Goal: Task Accomplishment & Management: Manage account settings

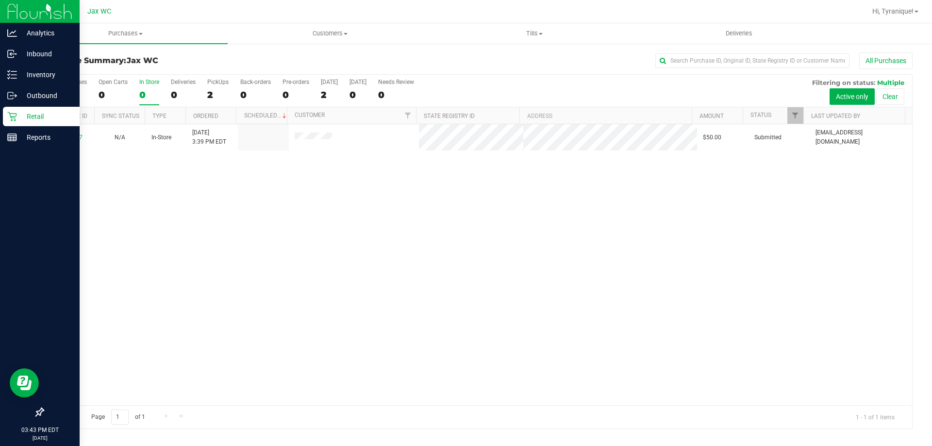
click at [16, 120] on icon at bounding box center [11, 116] width 9 height 9
click at [38, 13] on img at bounding box center [39, 11] width 65 height 23
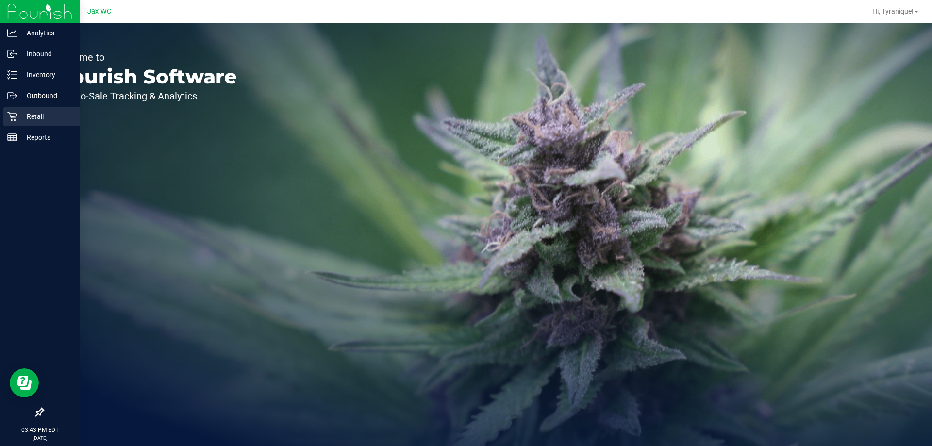
click at [21, 119] on p "Retail" at bounding box center [46, 117] width 58 height 12
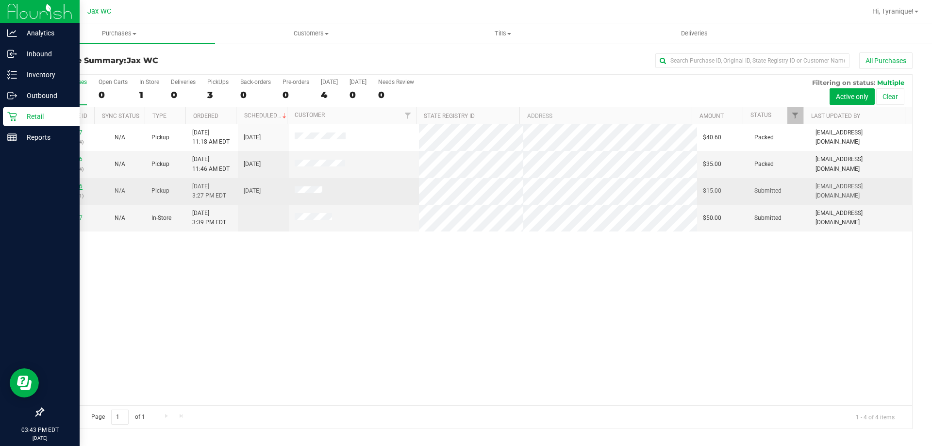
click at [65, 189] on link "11985206" at bounding box center [68, 186] width 27 height 7
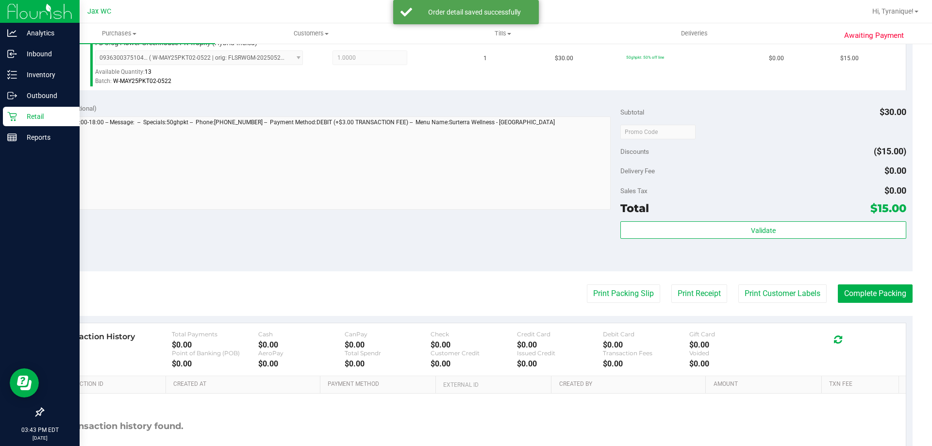
scroll to position [291, 0]
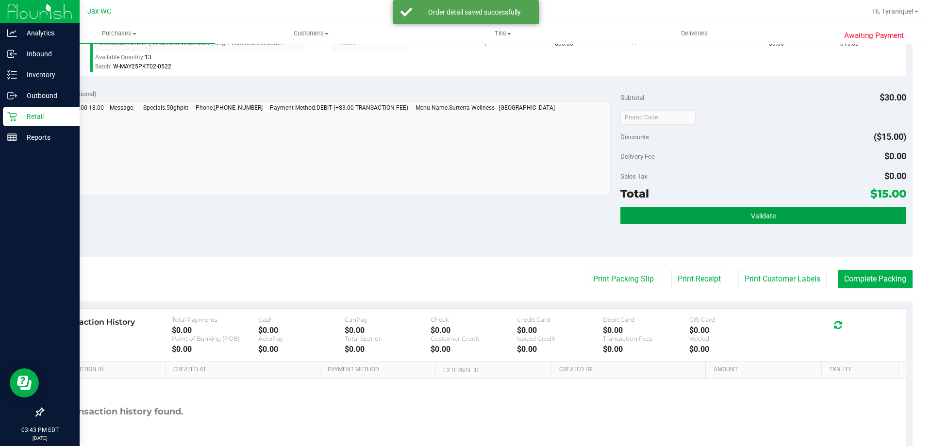
click at [790, 211] on button "Validate" at bounding box center [762, 215] width 285 height 17
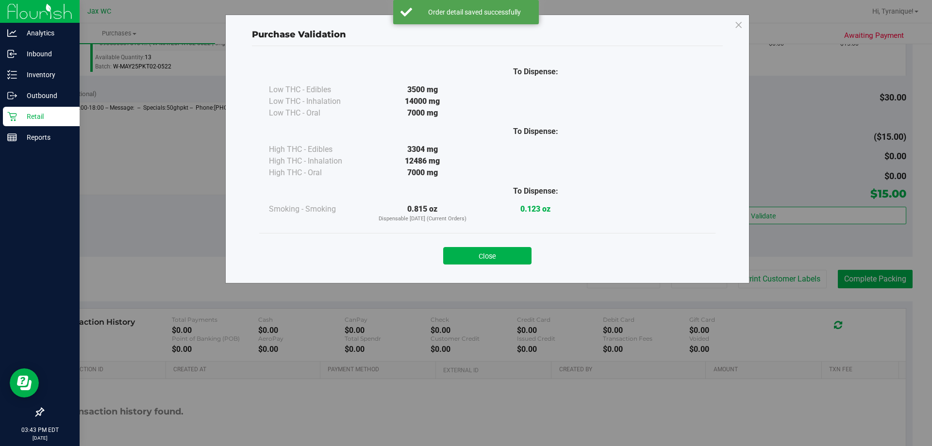
click at [536, 251] on div "Close" at bounding box center [487, 253] width 442 height 24
drag, startPoint x: 531, startPoint y: 251, endPoint x: 519, endPoint y: 252, distance: 11.7
click at [529, 251] on button "Close" at bounding box center [487, 255] width 88 height 17
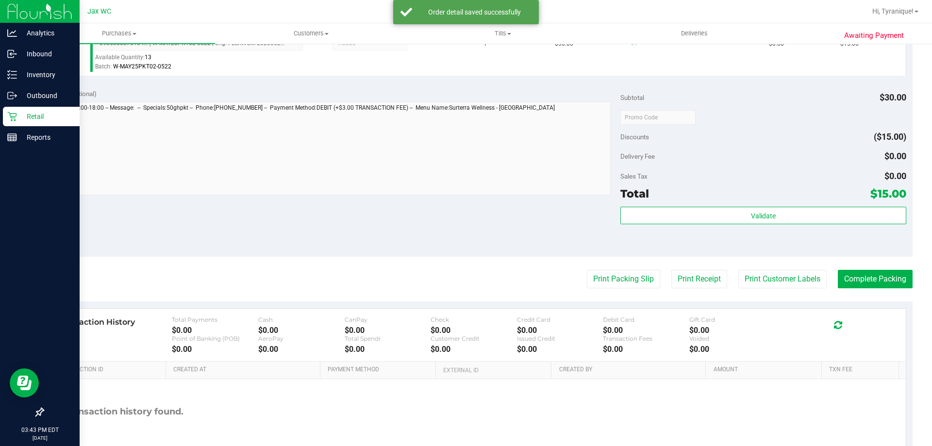
click at [515, 252] on div "Notes (optional) Subtotal $30.00 Discounts ($15.00) Delivery Fee $0.00 Sales Ta…" at bounding box center [478, 169] width 870 height 175
click at [769, 274] on button "Print Customer Labels" at bounding box center [782, 279] width 88 height 18
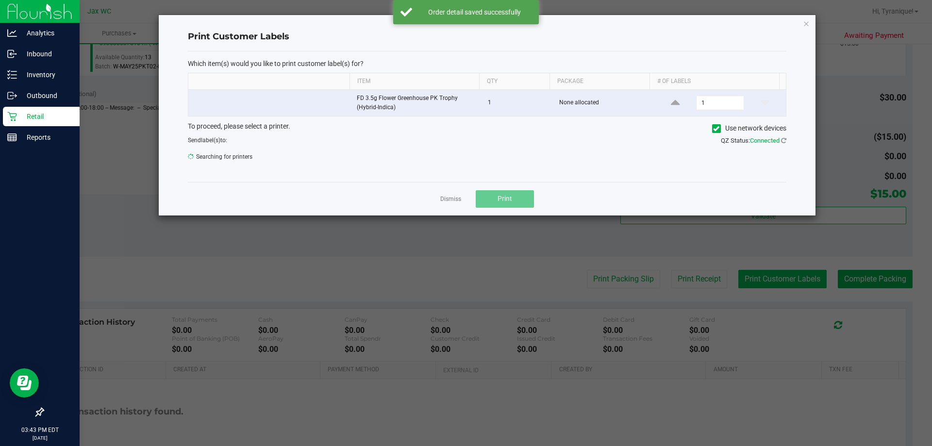
click at [769, 276] on ngb-modal-window "Print Customer Labels Which item(s) would you like to print customer label(s) f…" at bounding box center [469, 223] width 939 height 446
click at [509, 199] on span "Print" at bounding box center [505, 199] width 15 height 8
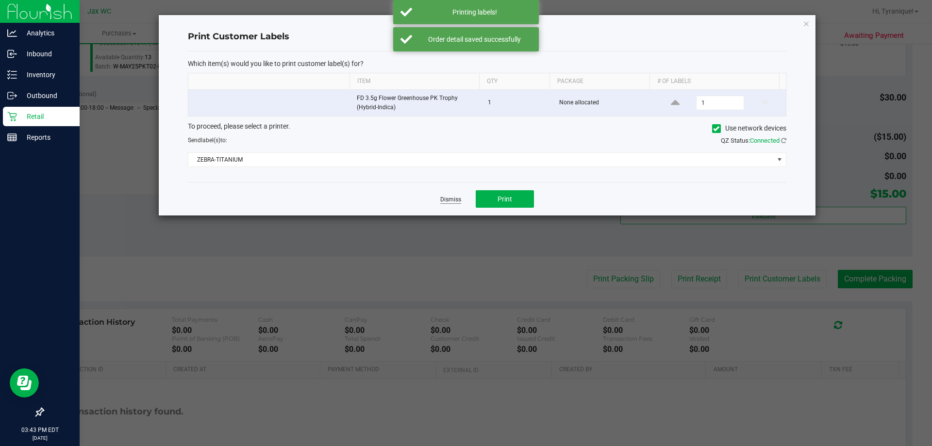
click at [448, 202] on link "Dismiss" at bounding box center [450, 200] width 21 height 8
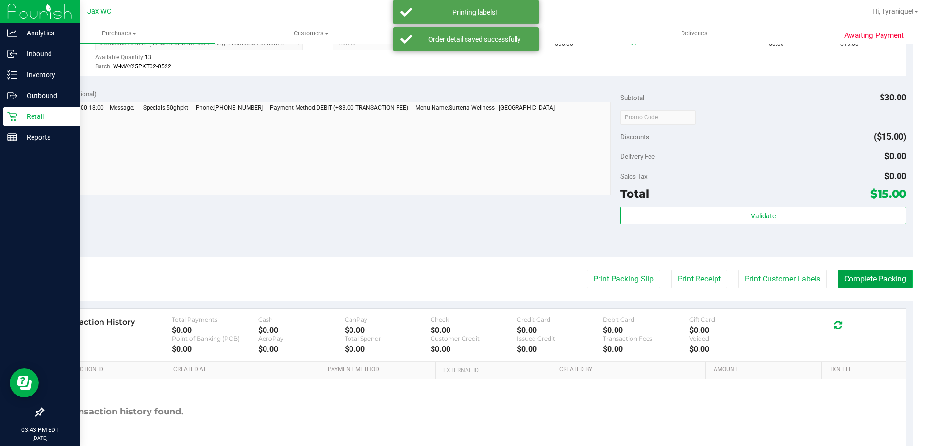
click at [864, 280] on button "Complete Packing" at bounding box center [875, 279] width 75 height 18
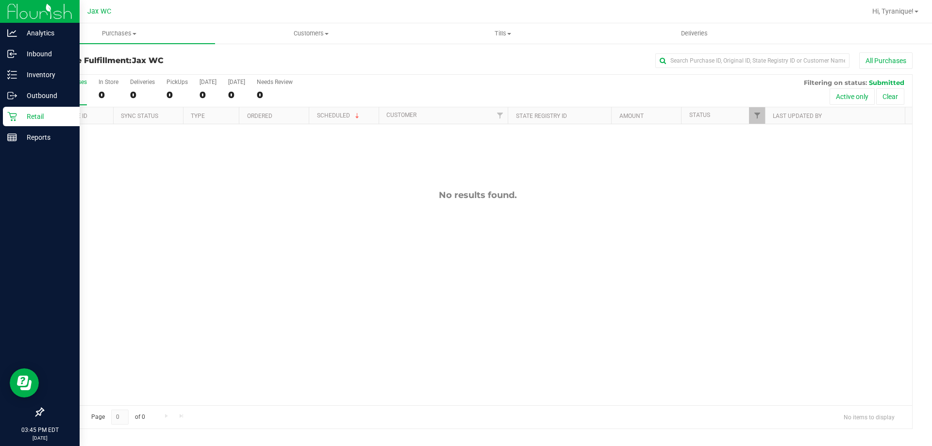
click at [14, 112] on icon at bounding box center [12, 117] width 10 height 10
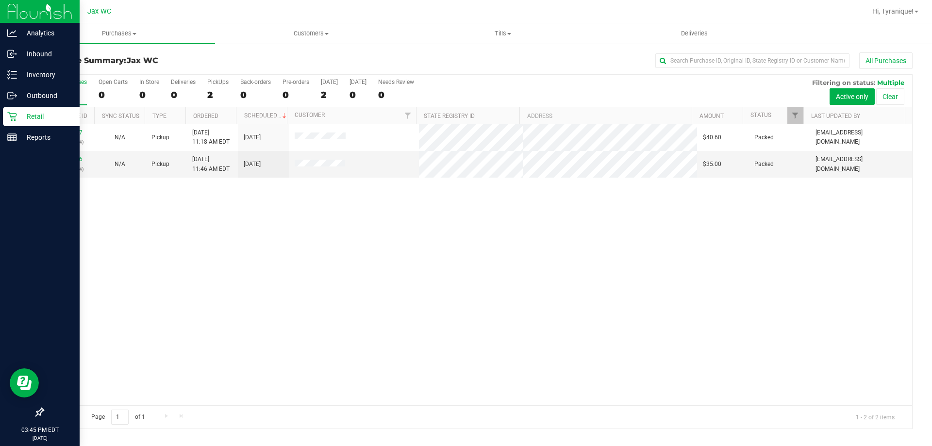
click at [13, 120] on icon at bounding box center [12, 117] width 10 height 10
click at [51, 12] on img at bounding box center [39, 11] width 65 height 23
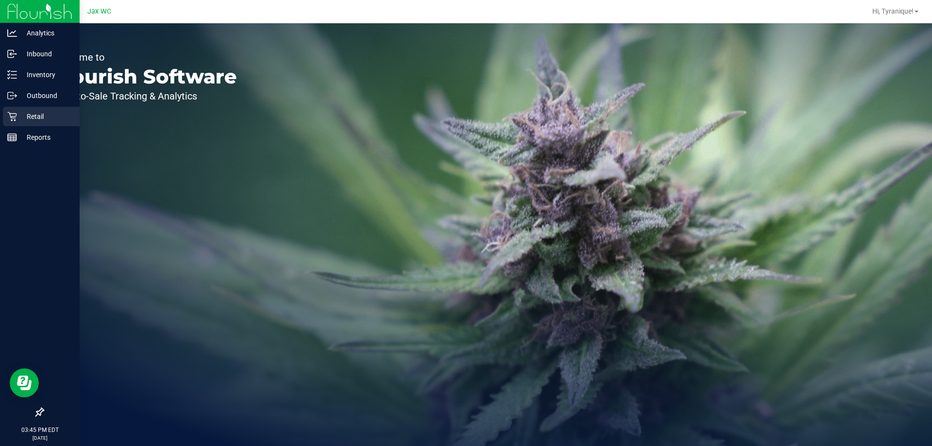
click at [50, 110] on div "Retail" at bounding box center [41, 116] width 77 height 19
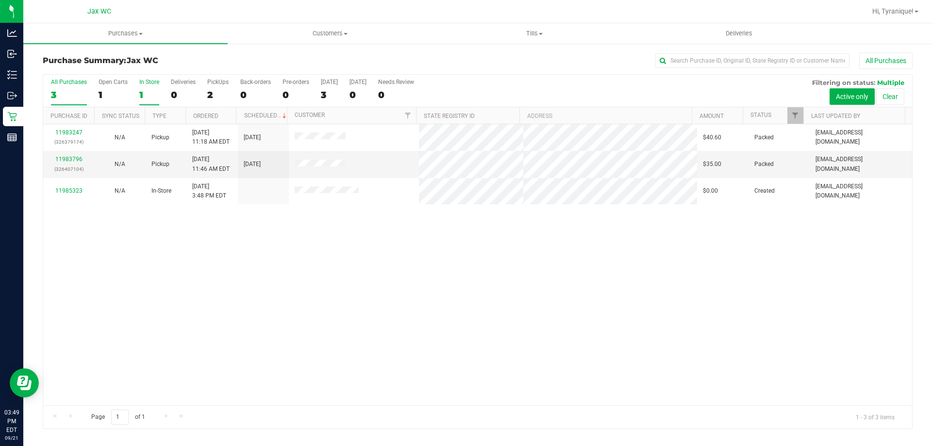
click at [146, 94] on div "1" at bounding box center [149, 94] width 20 height 11
click at [0, 0] on input "In Store 1" at bounding box center [0, 0] width 0 height 0
click at [148, 94] on div "2" at bounding box center [149, 94] width 20 height 11
click at [0, 0] on input "In Store 2" at bounding box center [0, 0] width 0 height 0
click at [61, 158] on td "11985334" at bounding box center [68, 164] width 51 height 26
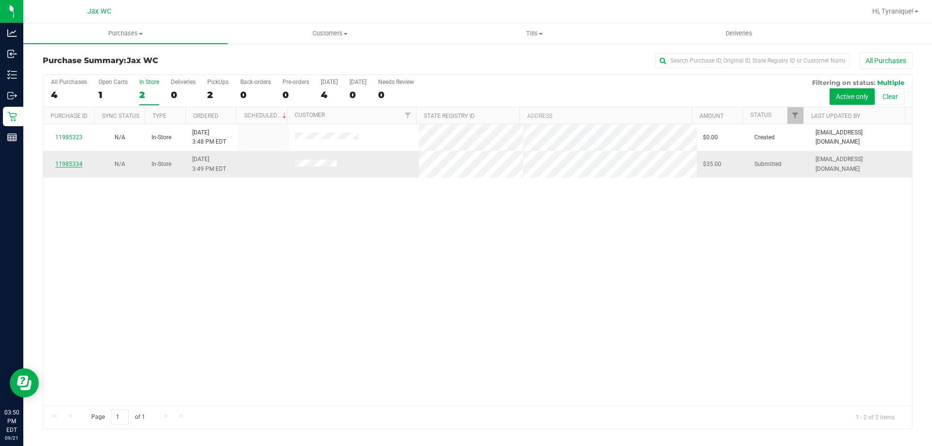
click at [65, 163] on link "11985334" at bounding box center [68, 164] width 27 height 7
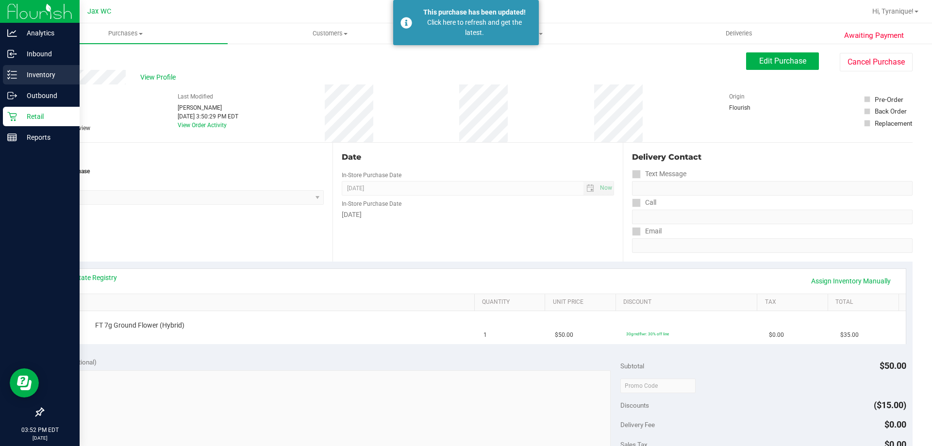
click at [15, 75] on line at bounding box center [13, 75] width 5 height 0
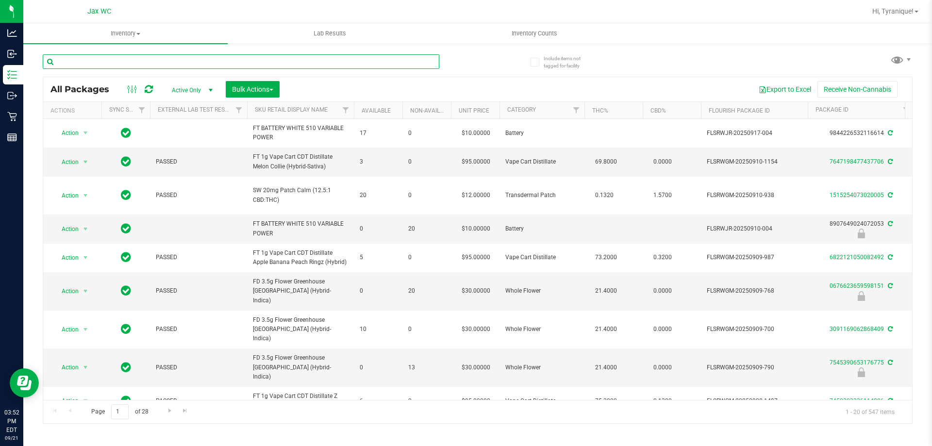
click at [238, 63] on input "text" at bounding box center [241, 61] width 397 height 15
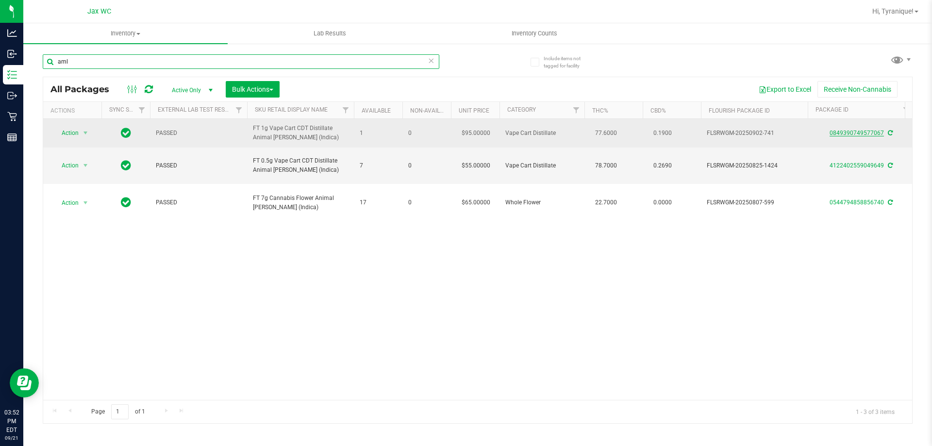
type input "aml"
click at [852, 136] on link "0849390749577067" at bounding box center [857, 133] width 54 height 7
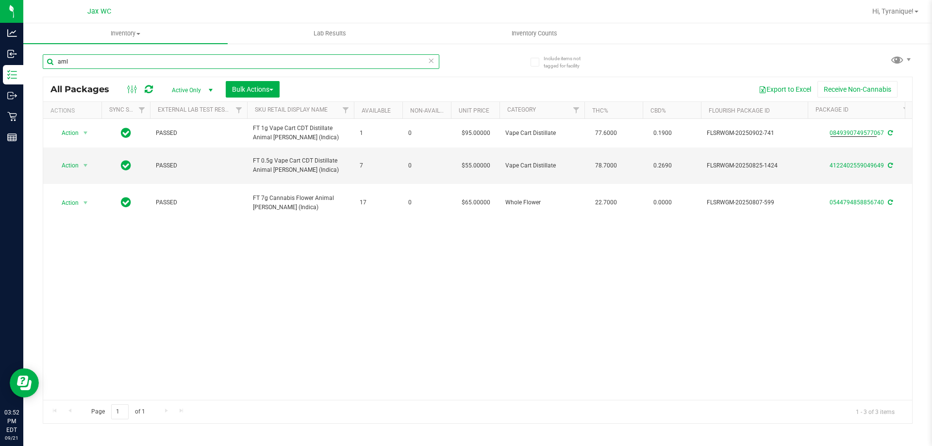
click at [391, 64] on input "aml" at bounding box center [241, 61] width 397 height 15
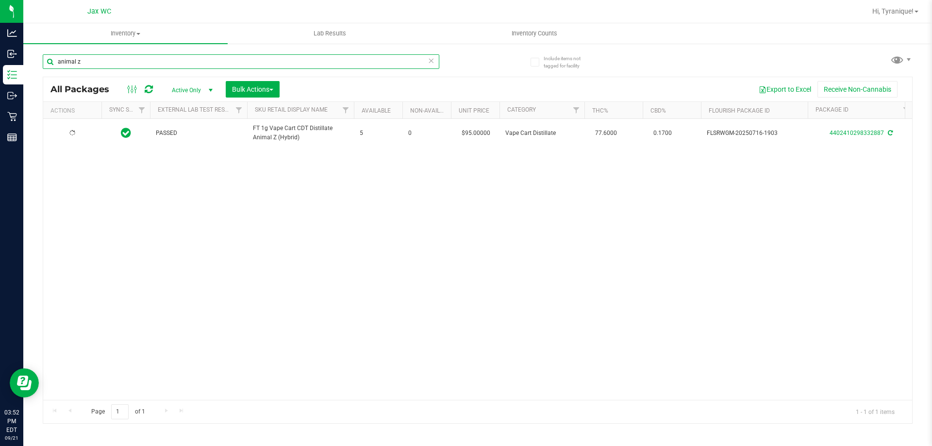
type input "animal z"
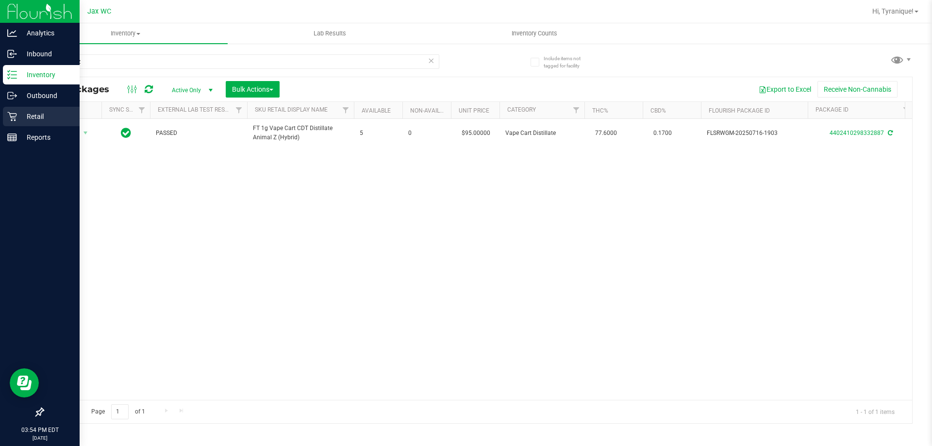
click at [17, 123] on div "Retail" at bounding box center [41, 116] width 77 height 19
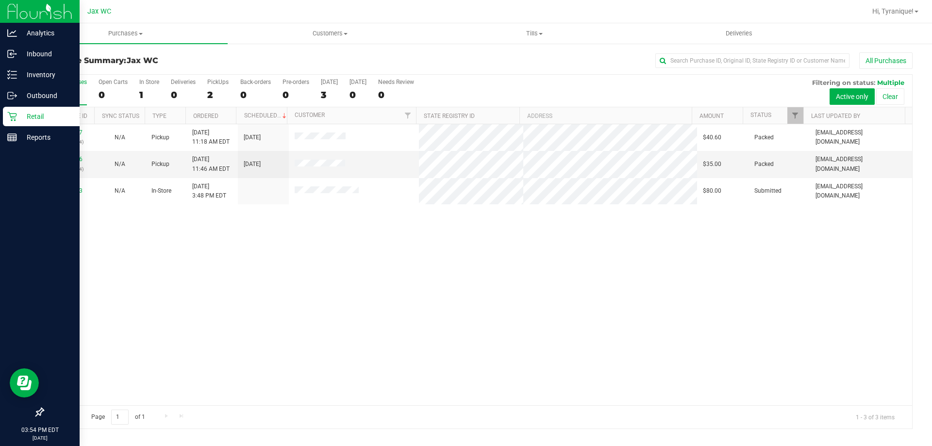
click at [248, 242] on div "11983247 (326379174) N/A Pickup 9/21/2025 11:18 AM EDT 9/21/2025 $40.60 Packed …" at bounding box center [477, 264] width 869 height 281
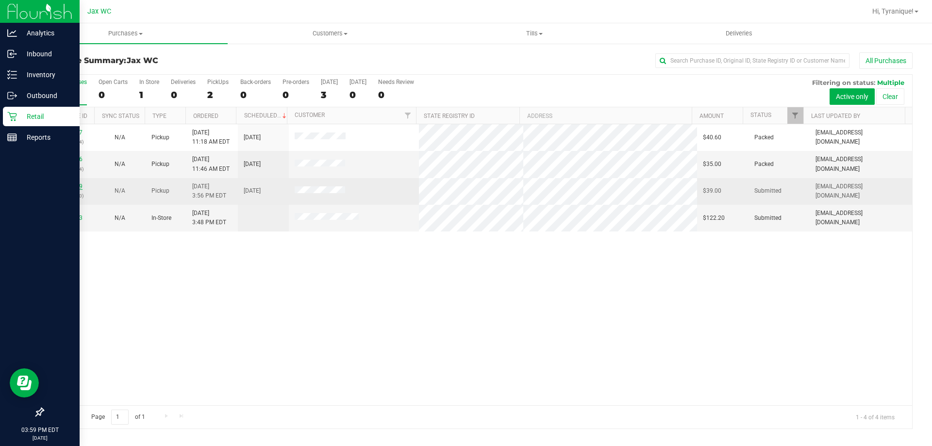
click at [59, 186] on link "11985379" at bounding box center [68, 186] width 27 height 7
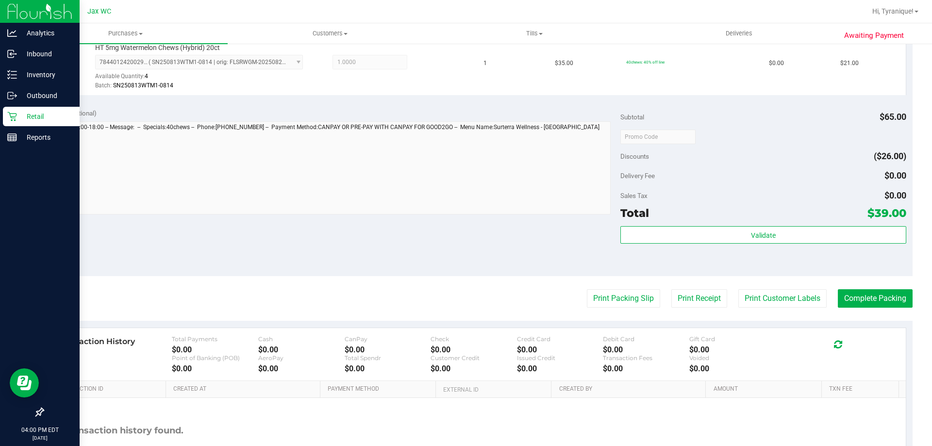
scroll to position [340, 0]
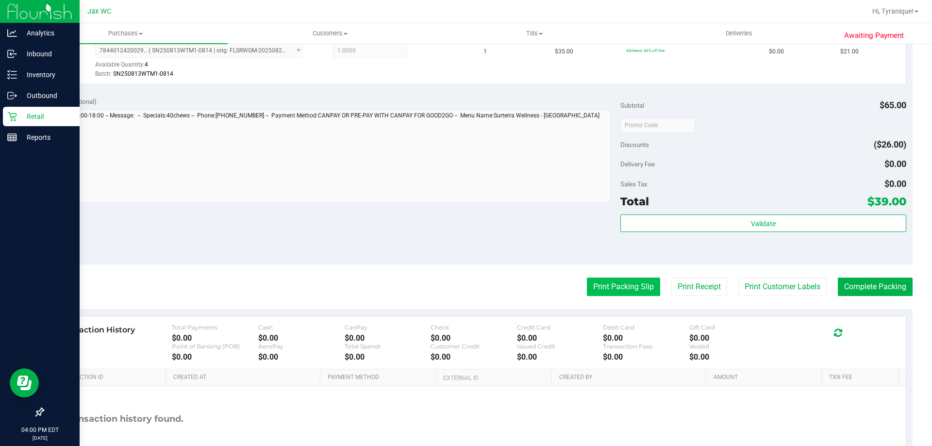
click at [610, 293] on button "Print Packing Slip" at bounding box center [623, 287] width 73 height 18
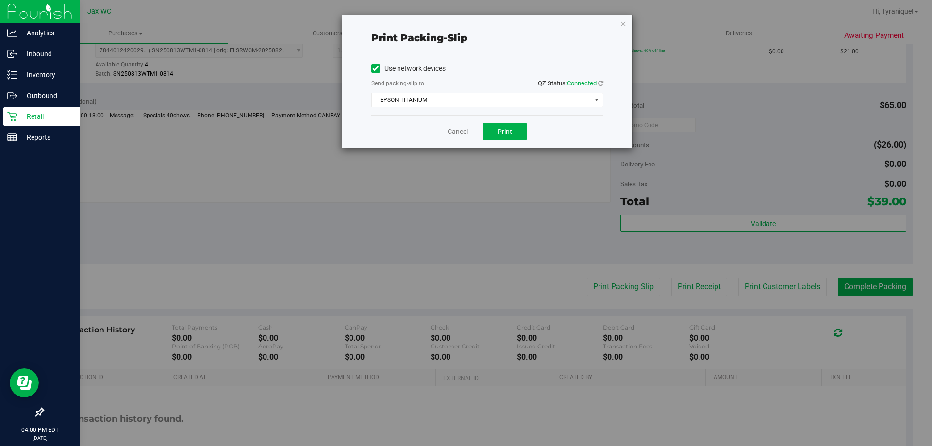
click at [501, 121] on div "Cancel Print" at bounding box center [487, 131] width 232 height 33
click at [495, 127] on button "Print" at bounding box center [504, 131] width 45 height 17
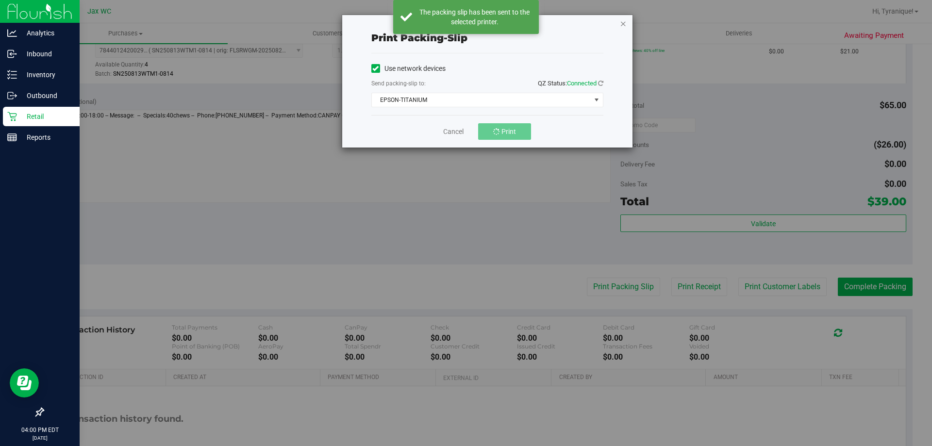
click at [622, 25] on icon "button" at bounding box center [623, 23] width 7 height 12
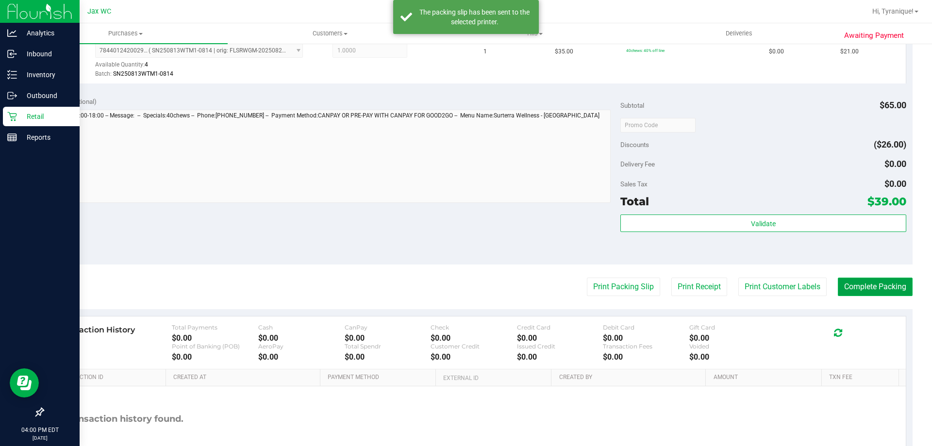
click at [881, 282] on button "Complete Packing" at bounding box center [875, 287] width 75 height 18
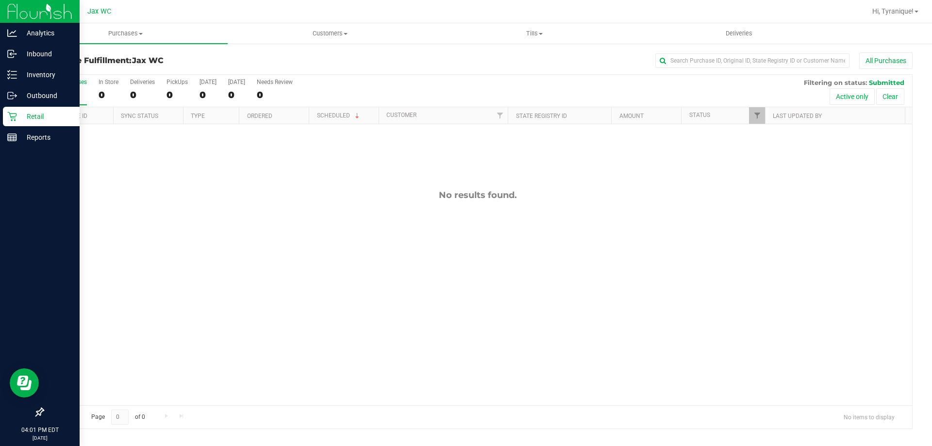
click at [16, 125] on div "Retail" at bounding box center [41, 116] width 77 height 19
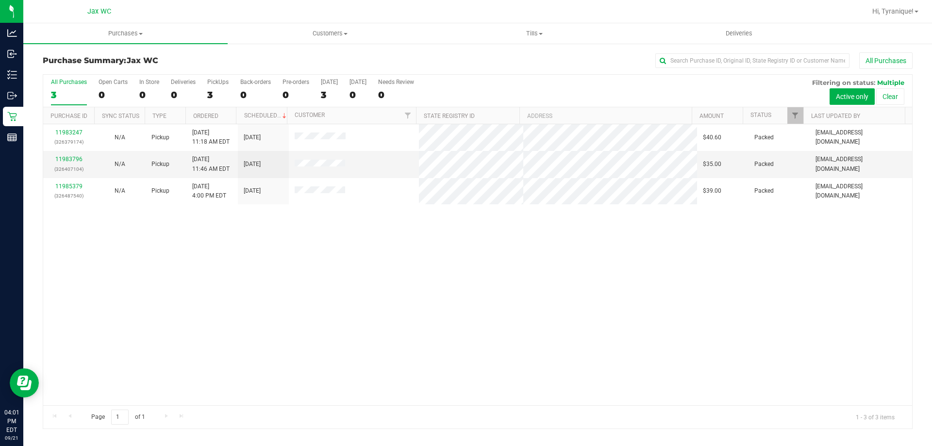
click at [246, 237] on div "11983247 (326379174) N/A Pickup 9/21/2025 11:18 AM EDT 9/21/2025 $40.60 Packed …" at bounding box center [477, 264] width 869 height 281
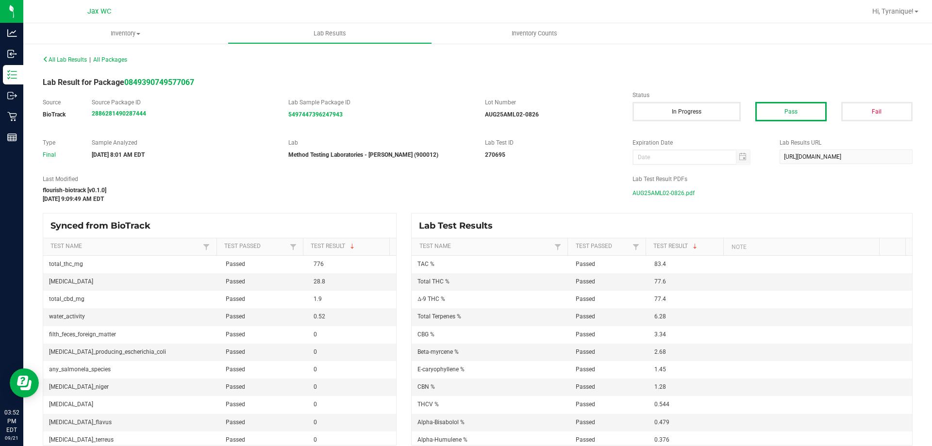
click at [664, 192] on span "AUG25AML02-0826.pdf" at bounding box center [663, 193] width 62 height 15
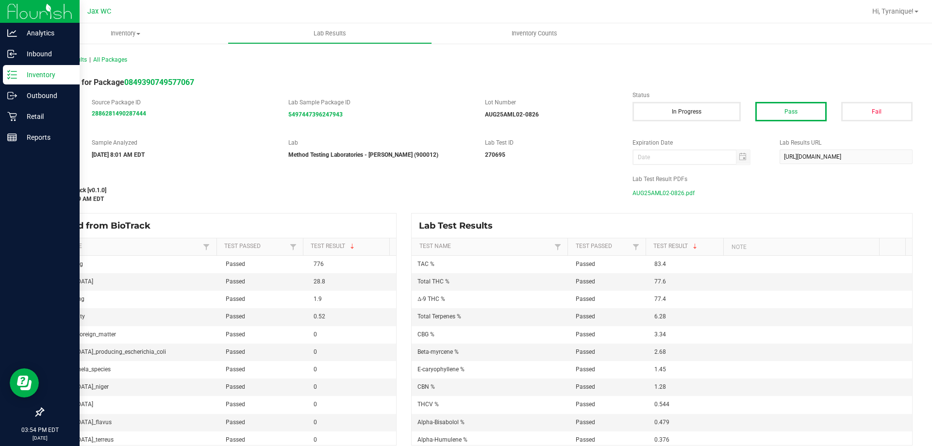
click at [10, 76] on icon at bounding box center [12, 75] width 10 height 10
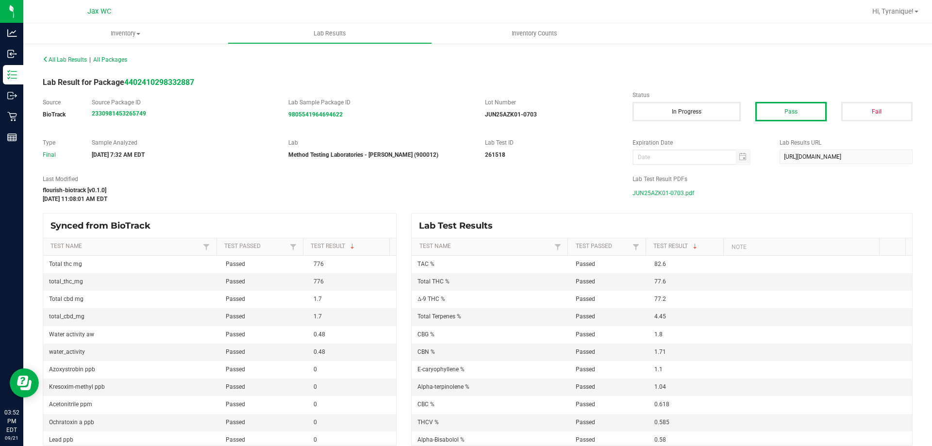
click at [635, 199] on span "JUN25AZK01-0703.pdf" at bounding box center [663, 193] width 62 height 15
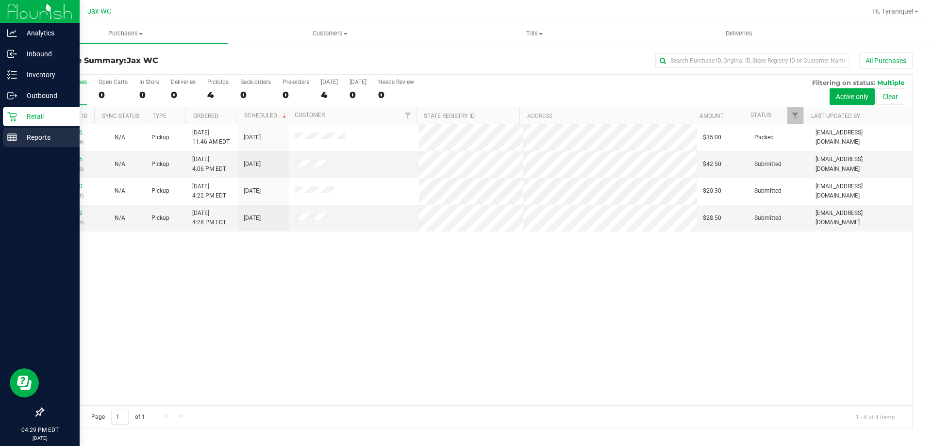
click at [16, 133] on icon at bounding box center [12, 138] width 10 height 10
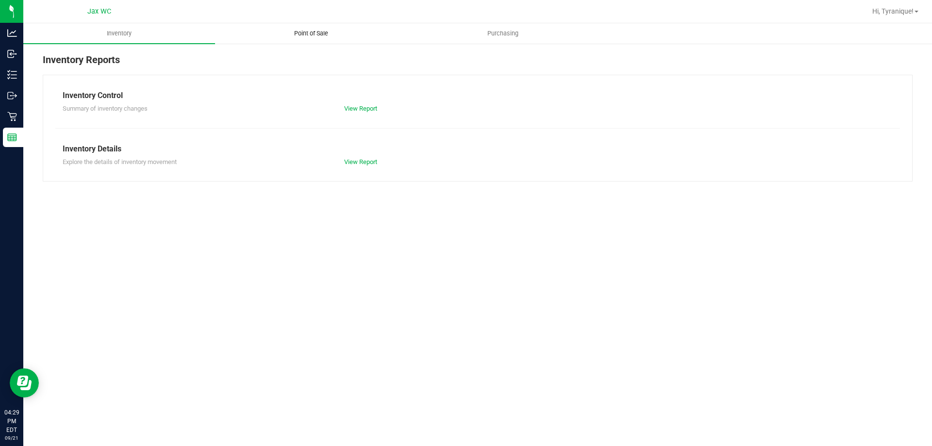
click at [295, 38] on uib-tab-heading "Point of Sale" at bounding box center [311, 33] width 191 height 19
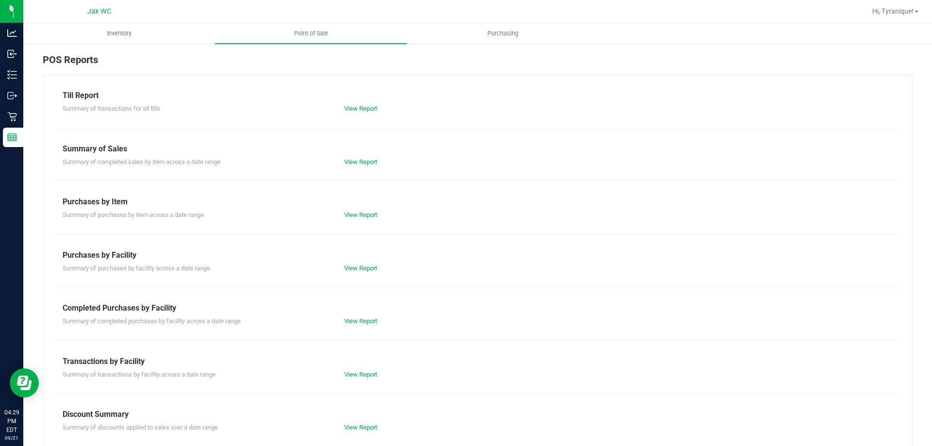
click at [359, 317] on div "View Report" at bounding box center [407, 321] width 141 height 10
click at [357, 327] on div "Till Report Summary of transactions for all tills View Report Summary of Sales …" at bounding box center [478, 288] width 870 height 426
click at [357, 321] on link "View Report" at bounding box center [360, 320] width 33 height 7
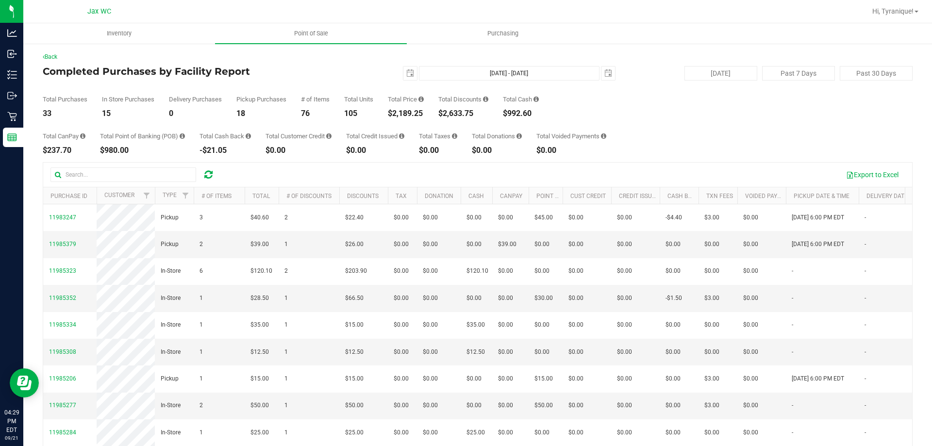
drag, startPoint x: 296, startPoint y: 125, endPoint x: 209, endPoint y: 116, distance: 86.8
click at [295, 125] on div "Total CanPay $237.70 Total Point of Banking (POB) $980.00 Total Cash Back -$21.…" at bounding box center [478, 135] width 870 height 37
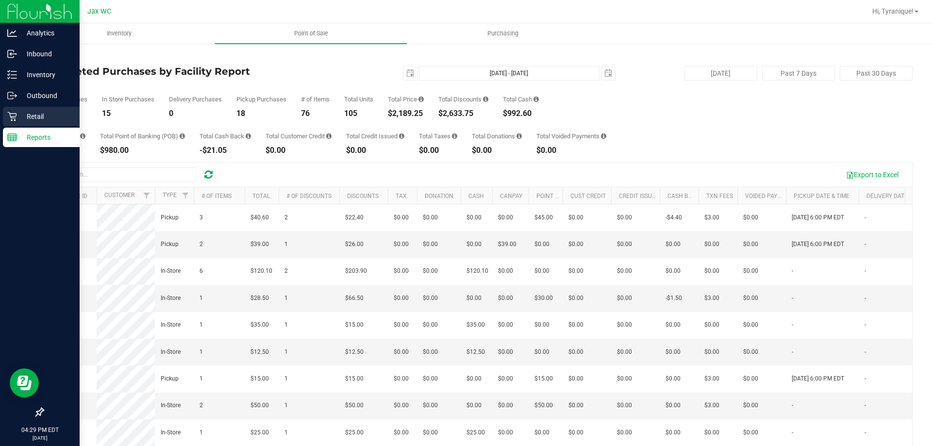
click at [11, 120] on icon at bounding box center [12, 117] width 10 height 10
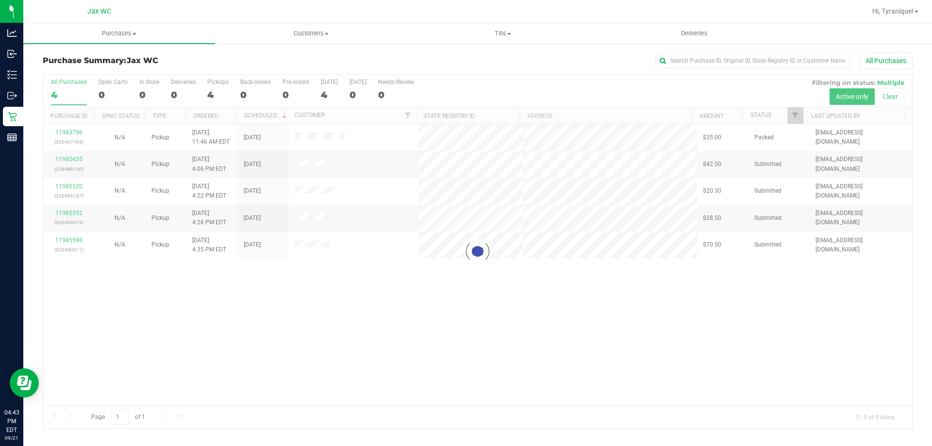
click at [457, 355] on div at bounding box center [477, 252] width 869 height 354
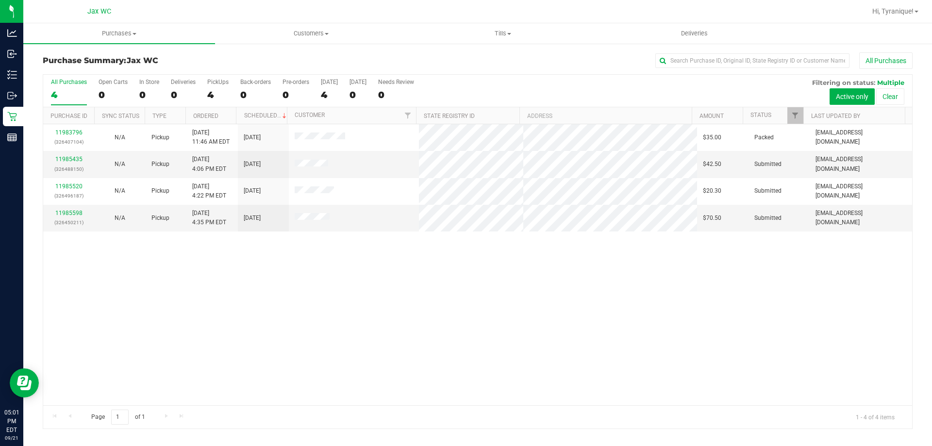
click at [296, 281] on div "11983796 (326407104) N/A Pickup 9/21/2025 11:46 AM EDT 9/21/2025 $35.00 Packed …" at bounding box center [477, 264] width 869 height 281
click at [326, 357] on div "11983796 (326407104) N/A Pickup 9/21/2025 11:46 AM EDT 9/21/2025 $35.00 Packed …" at bounding box center [477, 264] width 869 height 281
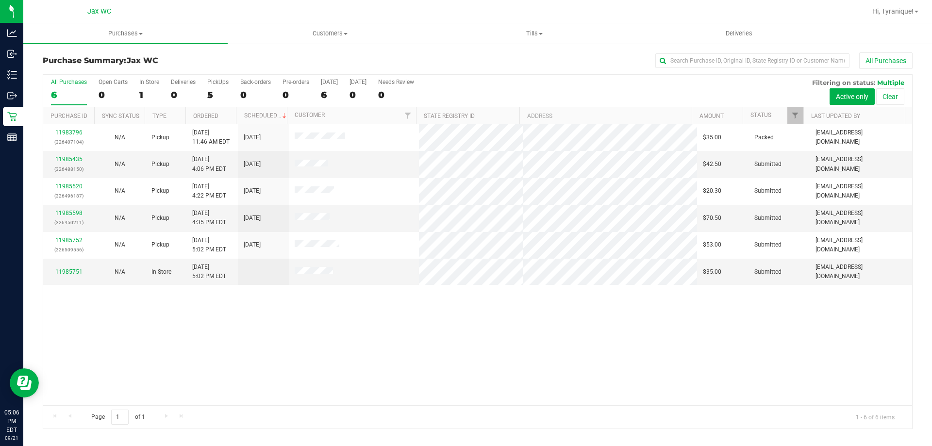
click at [417, 348] on div "11983796 (326407104) N/A Pickup 9/21/2025 11:46 AM EDT 9/21/2025 $35.00 Packed …" at bounding box center [477, 264] width 869 height 281
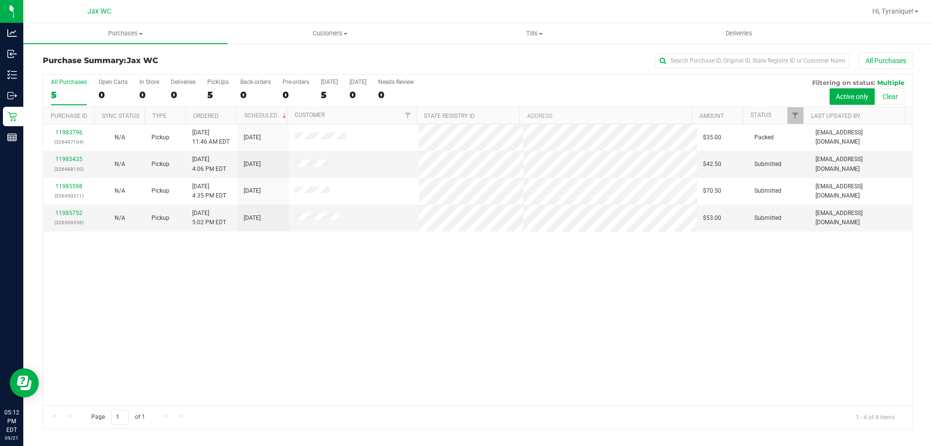
click at [559, 285] on div "11983796 (326407104) N/A Pickup [DATE] 11:46 AM EDT 9/21/2025 $35.00 Packed [EM…" at bounding box center [477, 264] width 869 height 281
drag, startPoint x: 452, startPoint y: 349, endPoint x: 483, endPoint y: 399, distance: 59.5
click at [453, 353] on div "11983796 (326407104) N/A Pickup [DATE] 11:46 AM EDT 9/21/2025 $35.00 Packed [EM…" at bounding box center [477, 264] width 869 height 281
click at [246, 294] on div "11983796 (326407104) N/A Pickup [DATE] 11:46 AM EDT 9/21/2025 $35.00 Packed [EM…" at bounding box center [477, 264] width 869 height 281
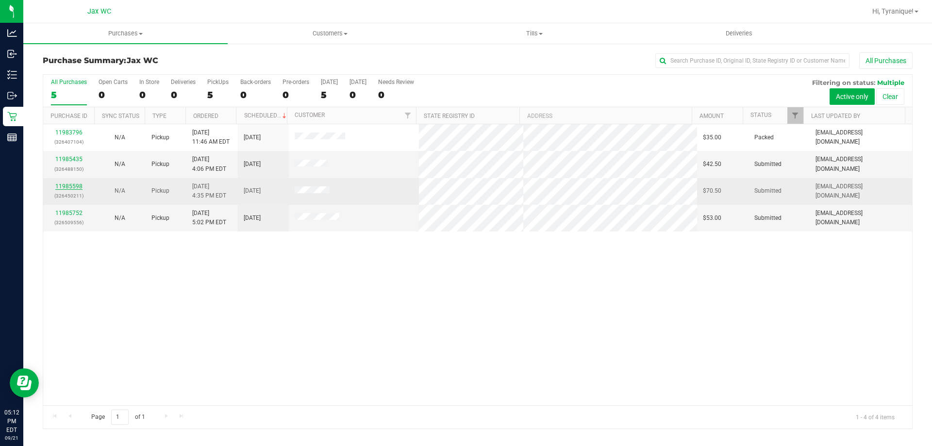
click at [74, 188] on link "11985598" at bounding box center [68, 186] width 27 height 7
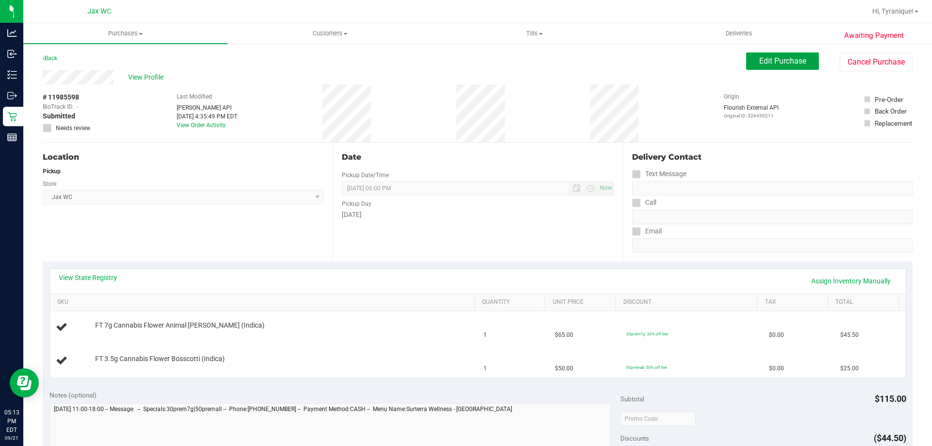
click at [787, 60] on span "Edit Purchase" at bounding box center [782, 60] width 47 height 9
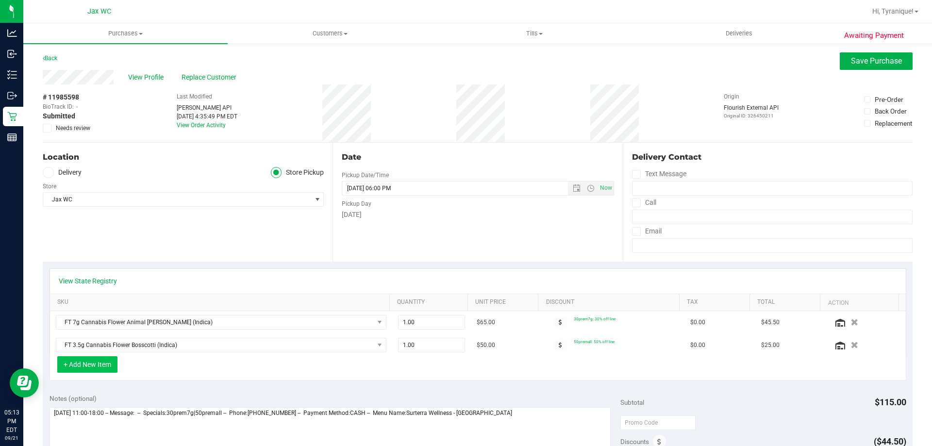
click at [107, 369] on button "+ Add New Item" at bounding box center [87, 364] width 60 height 17
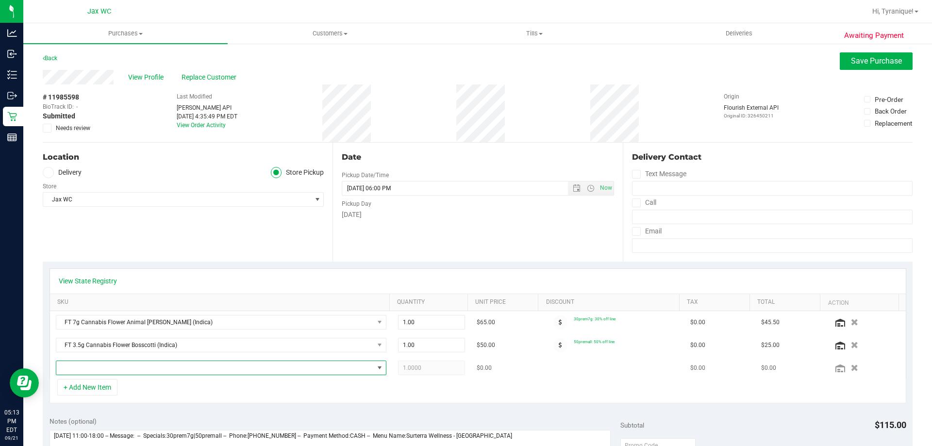
click at [112, 367] on span "NO DATA FOUND" at bounding box center [214, 368] width 317 height 14
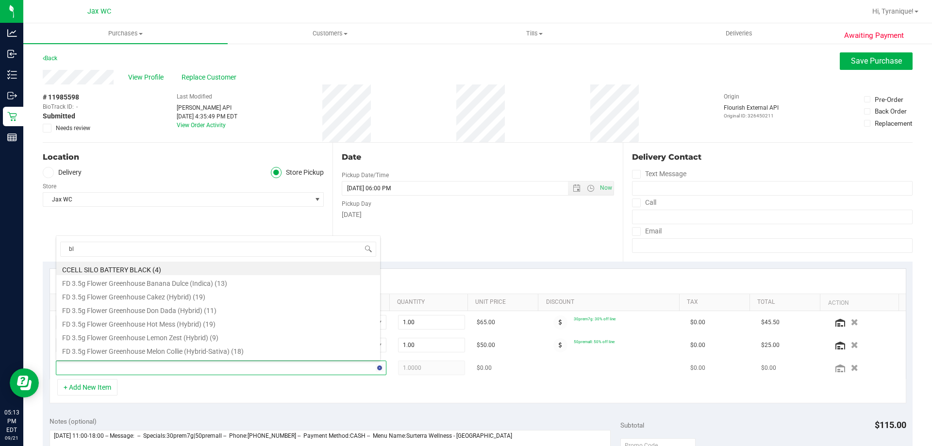
type input "blt"
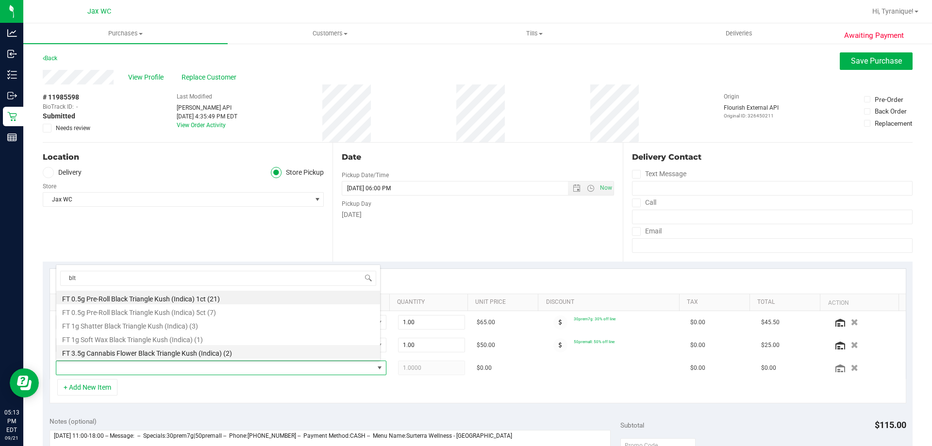
click at [171, 352] on li "FT 3.5g Cannabis Flower Black Triangle Kush (Indica) (2)" at bounding box center [218, 352] width 324 height 14
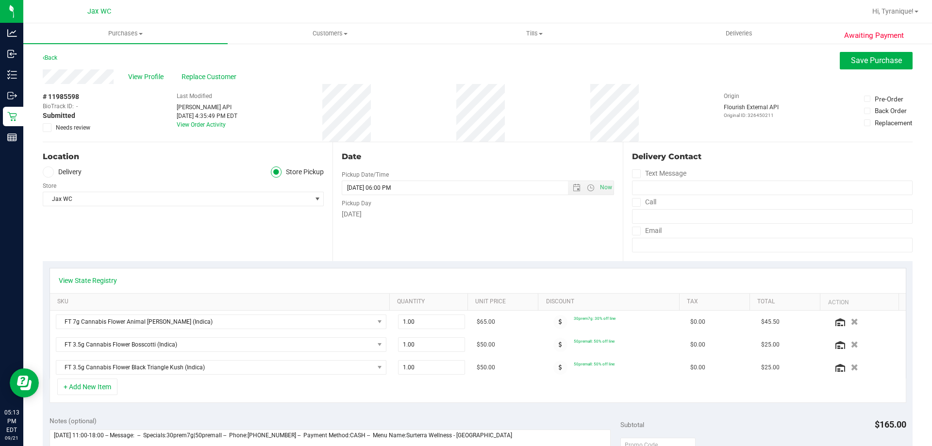
scroll to position [0, 0]
click at [865, 62] on span "Save Purchase" at bounding box center [876, 60] width 51 height 9
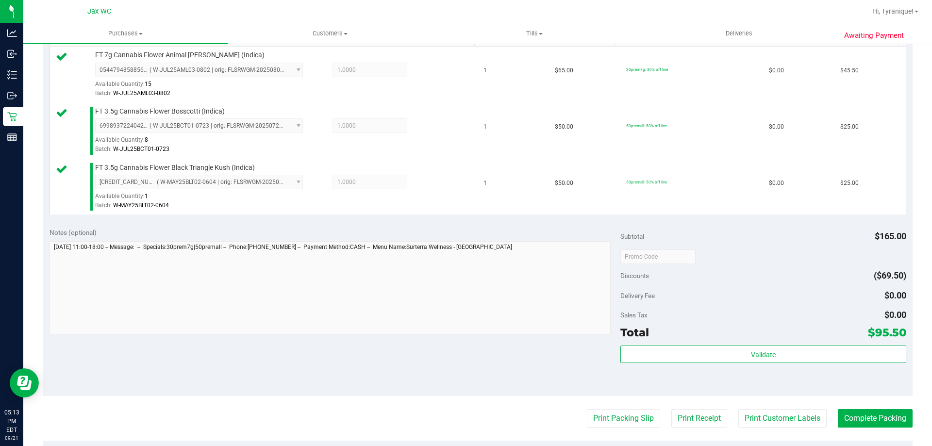
scroll to position [340, 0]
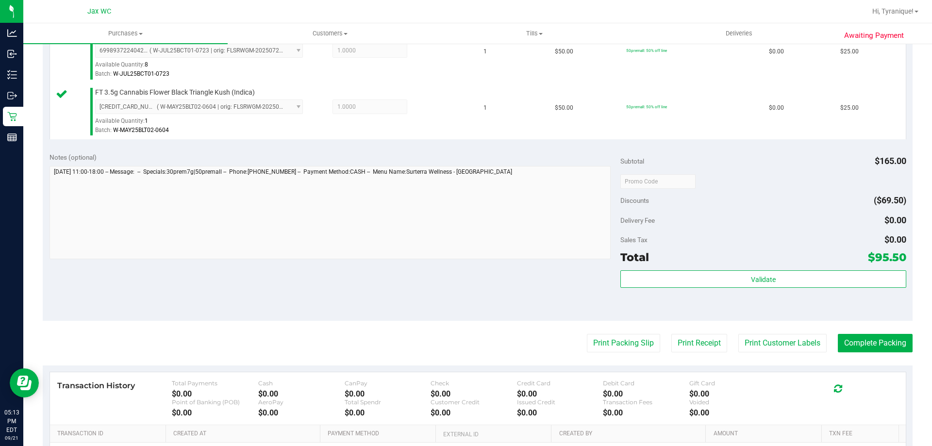
click at [747, 265] on div "Total $95.50" at bounding box center [762, 257] width 285 height 17
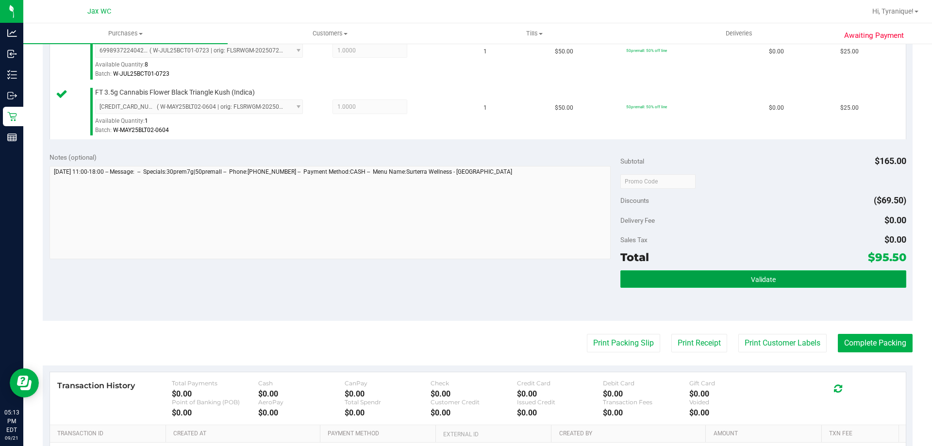
click at [755, 276] on span "Validate" at bounding box center [763, 280] width 25 height 8
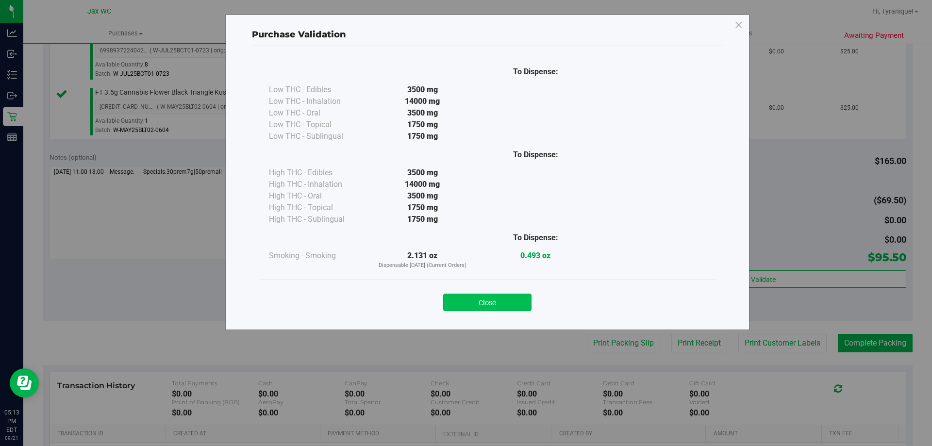
click at [489, 293] on div "Close" at bounding box center [487, 299] width 442 height 24
click at [499, 301] on button "Close" at bounding box center [487, 302] width 88 height 17
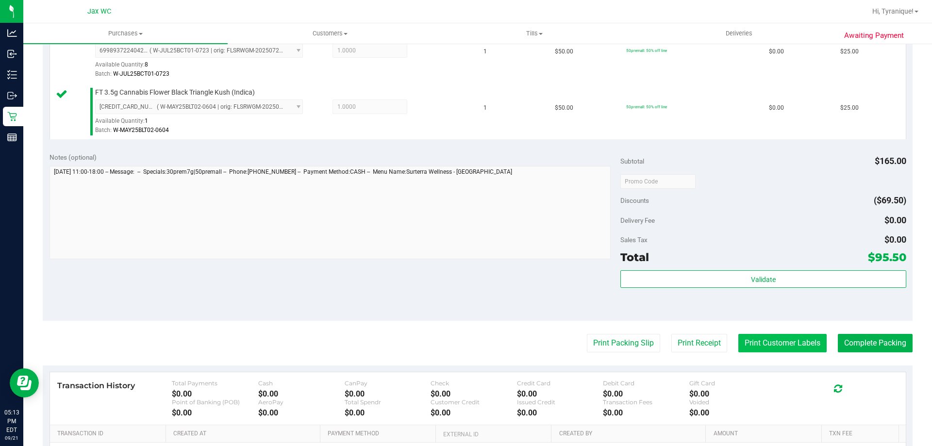
click at [751, 339] on button "Print Customer Labels" at bounding box center [782, 343] width 88 height 18
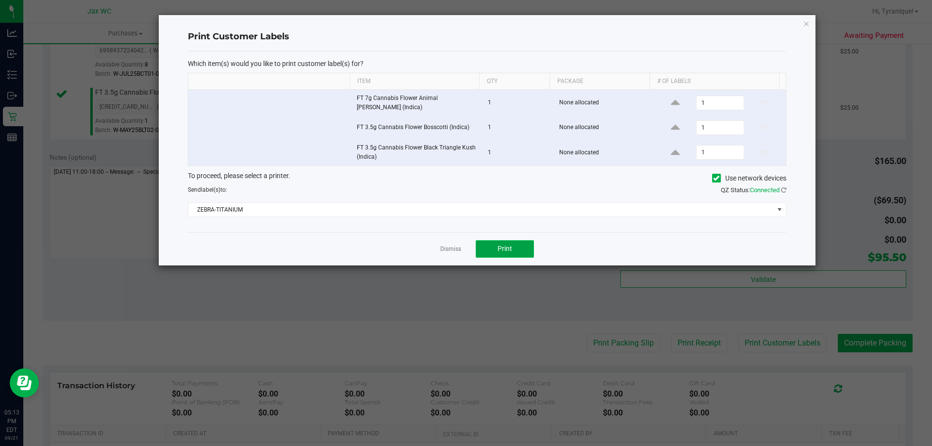
click at [494, 251] on button "Print" at bounding box center [505, 248] width 58 height 17
click at [458, 245] on link "Dismiss" at bounding box center [450, 249] width 21 height 8
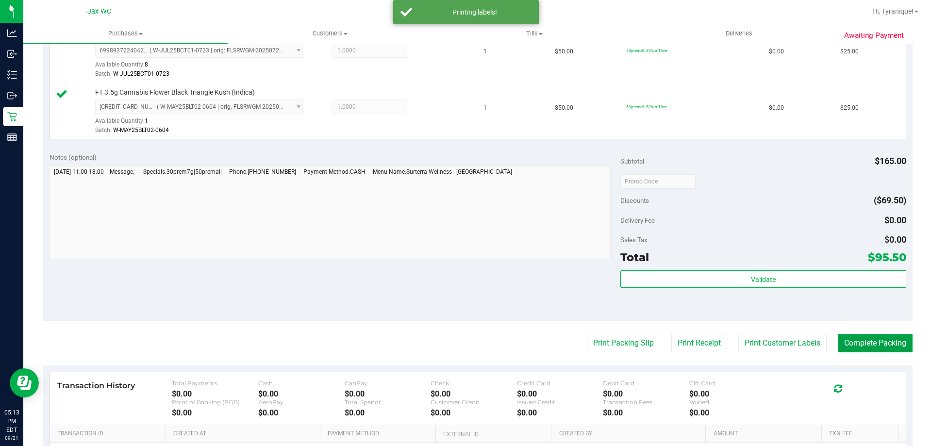
click at [838, 340] on button "Complete Packing" at bounding box center [875, 343] width 75 height 18
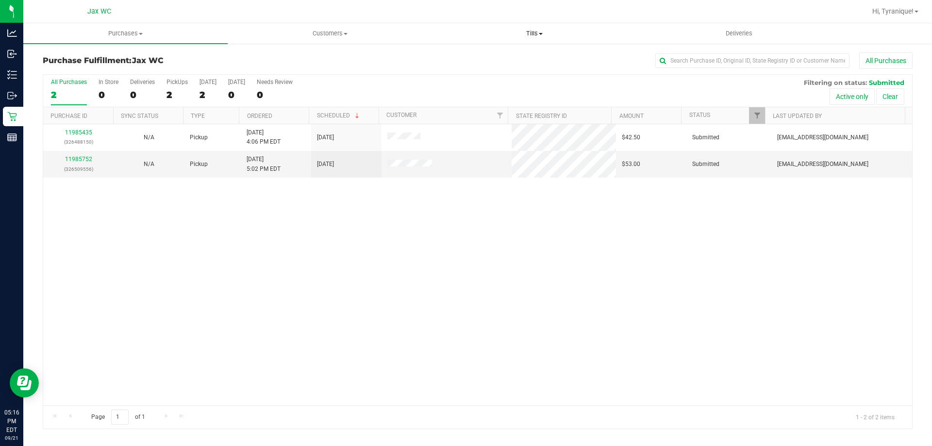
click at [538, 32] on span "Tills" at bounding box center [533, 33] width 203 height 9
click at [510, 58] on li "Manage tills" at bounding box center [534, 59] width 204 height 12
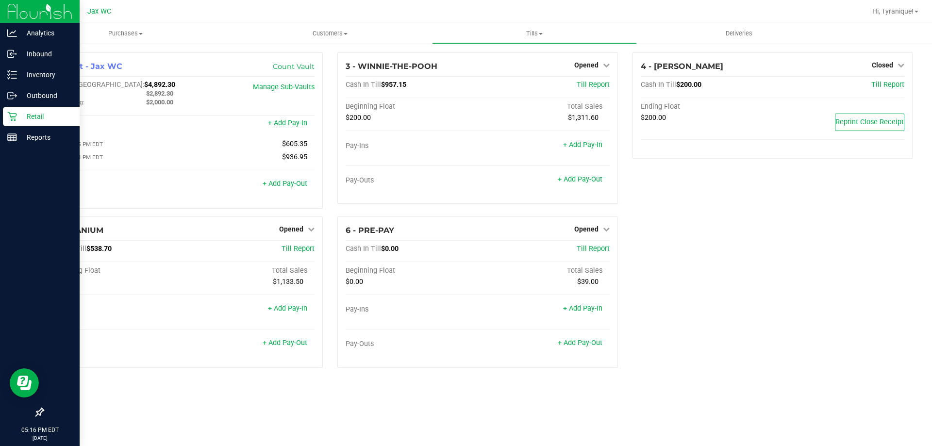
click at [20, 119] on p "Retail" at bounding box center [46, 117] width 58 height 12
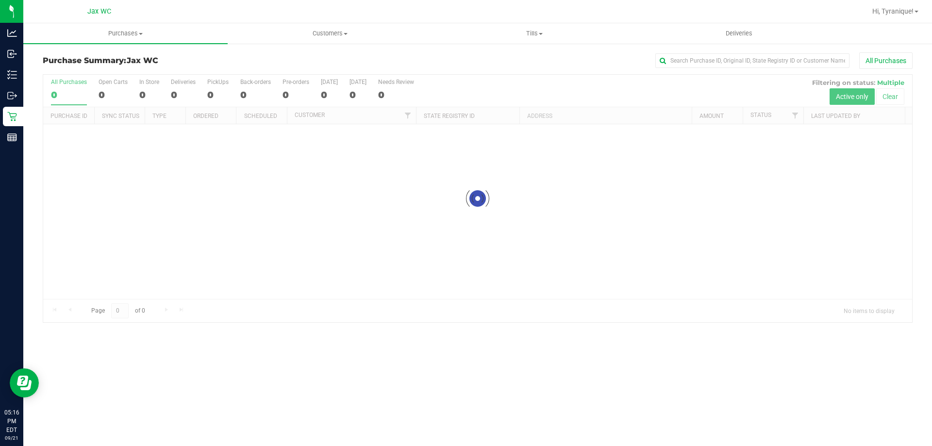
click at [518, 72] on div "Purchase Summary: Jax WC All Purchases" at bounding box center [478, 62] width 870 height 21
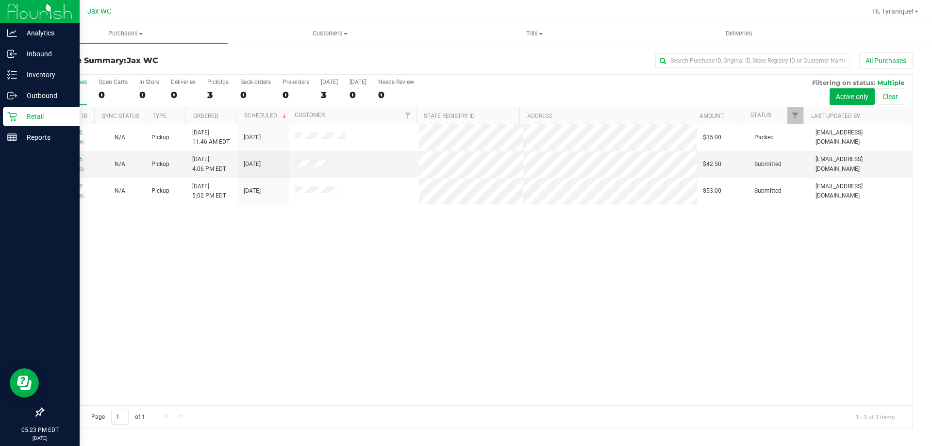
click at [0, 118] on link "Retail" at bounding box center [40, 117] width 80 height 21
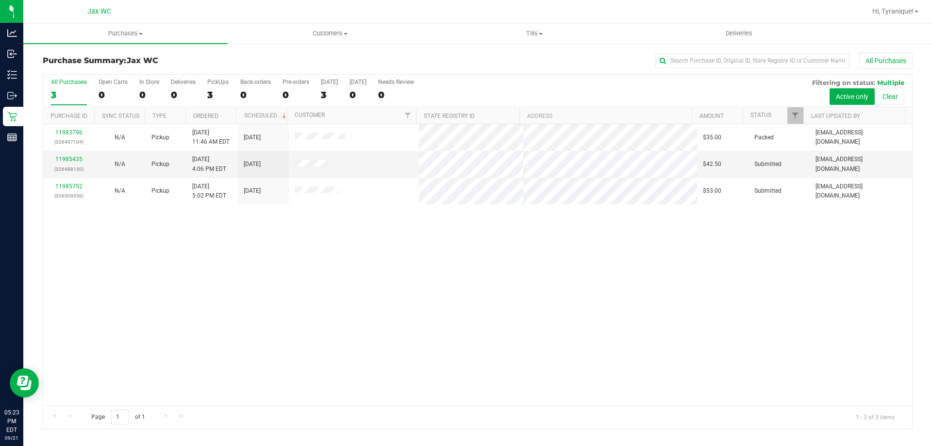
click at [382, 62] on div "All Purchases" at bounding box center [622, 60] width 580 height 17
click at [532, 30] on span "Tills" at bounding box center [533, 33] width 203 height 9
click at [474, 58] on span "Manage tills" at bounding box center [465, 58] width 66 height 8
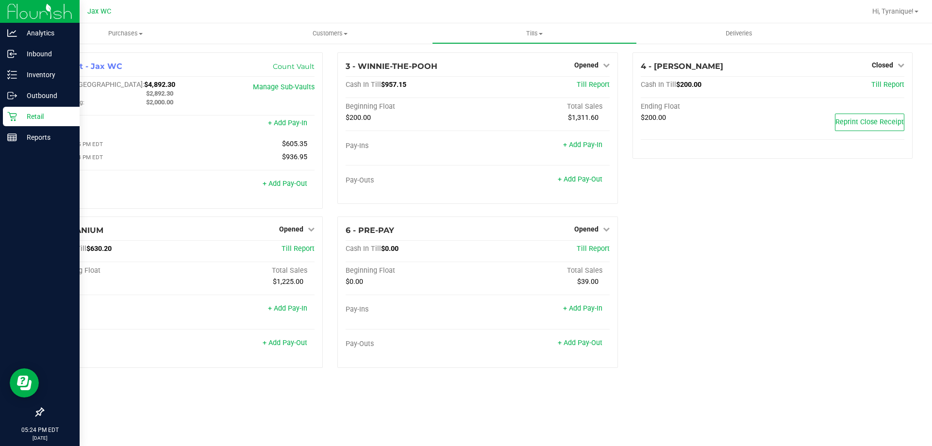
click at [2, 118] on link "Retail" at bounding box center [40, 117] width 80 height 21
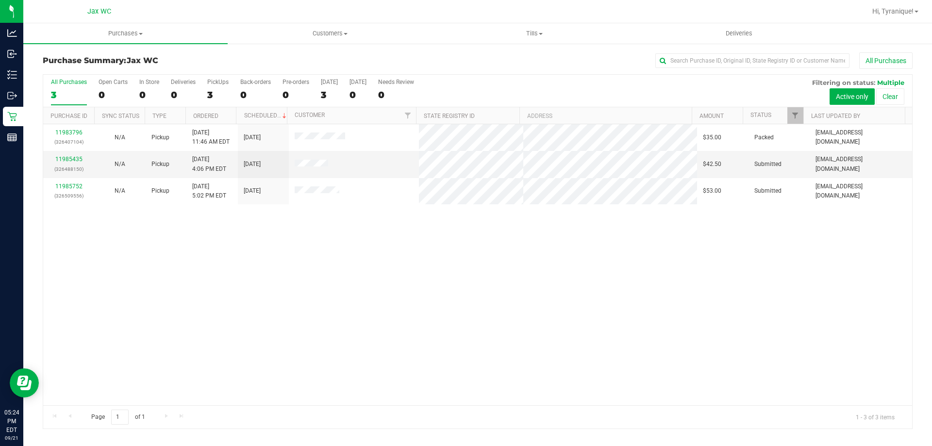
drag, startPoint x: 300, startPoint y: 344, endPoint x: 297, endPoint y: 311, distance: 33.7
click at [301, 344] on div "11983796 (326407104) N/A Pickup [DATE] 11:46 AM EDT 9/21/2025 $35.00 Packed [EM…" at bounding box center [477, 264] width 869 height 281
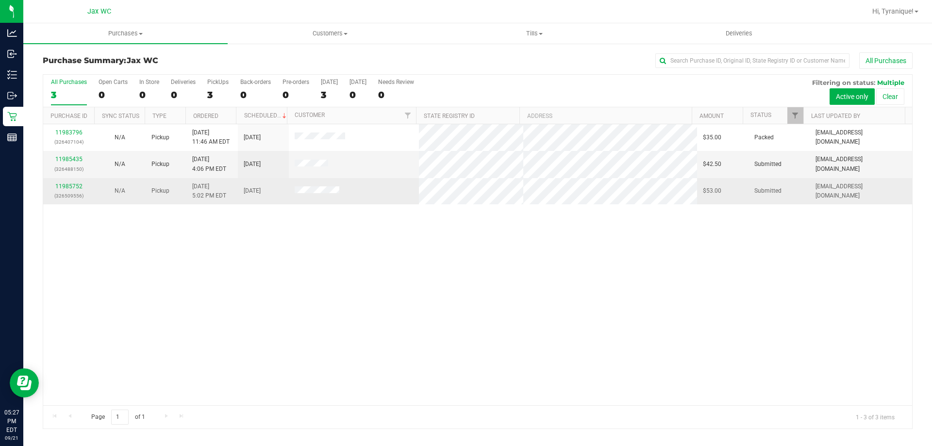
click at [85, 187] on div "11985752 (326509556)" at bounding box center [68, 191] width 39 height 18
click at [79, 186] on link "11985752" at bounding box center [68, 186] width 27 height 7
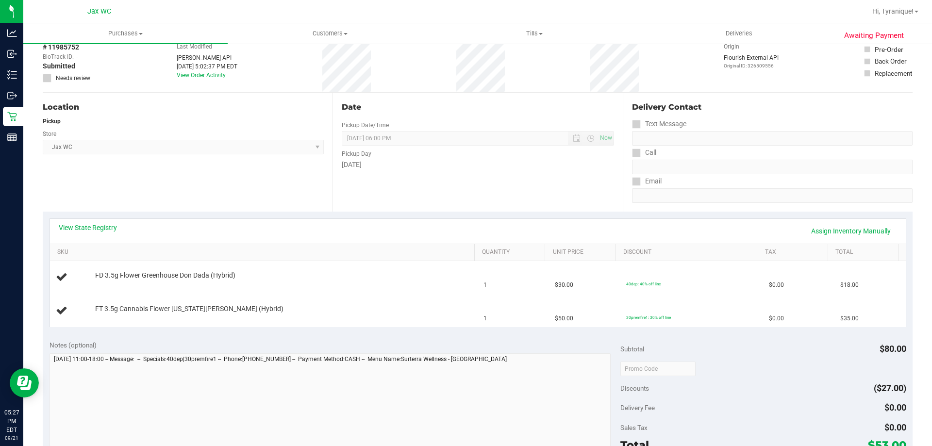
scroll to position [97, 0]
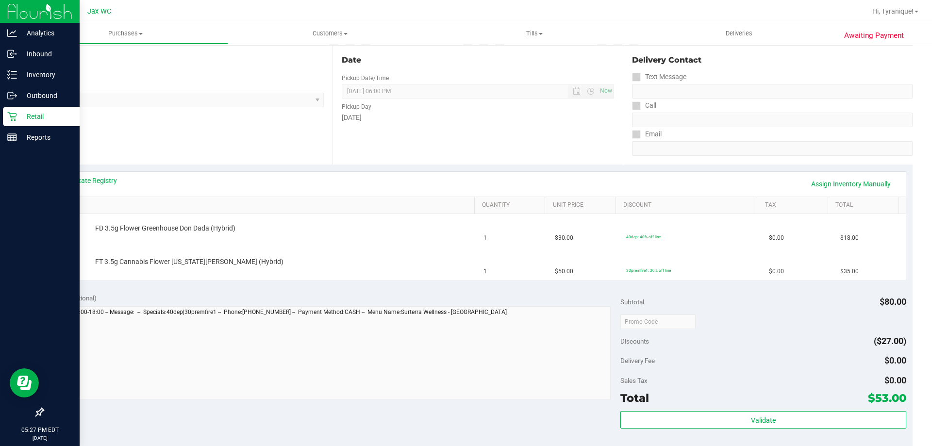
click at [9, 120] on icon at bounding box center [12, 117] width 10 height 10
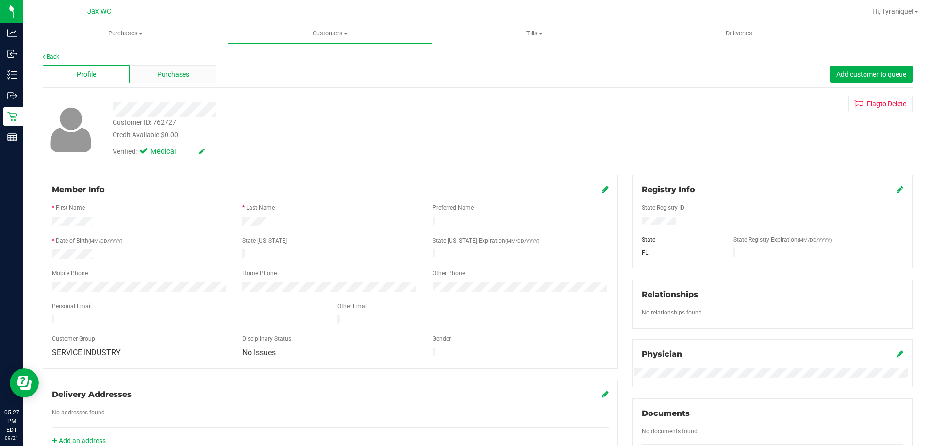
click at [182, 80] on div "Purchases" at bounding box center [173, 74] width 87 height 18
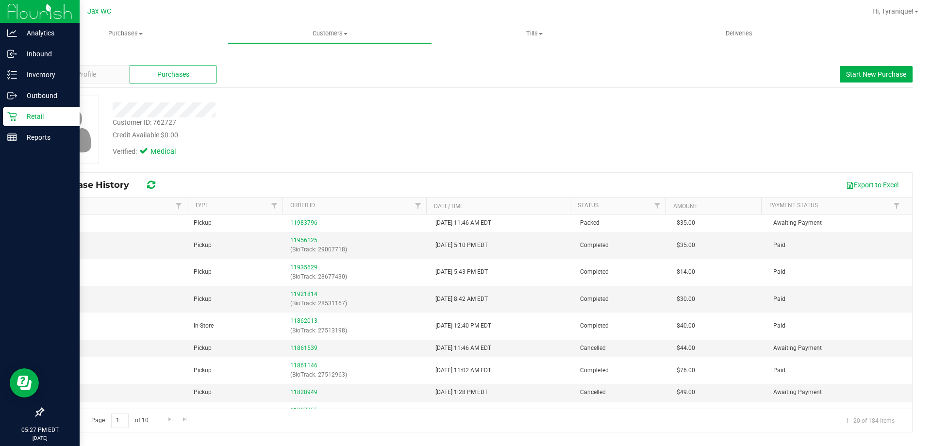
click at [18, 110] on div "Retail" at bounding box center [41, 116] width 77 height 19
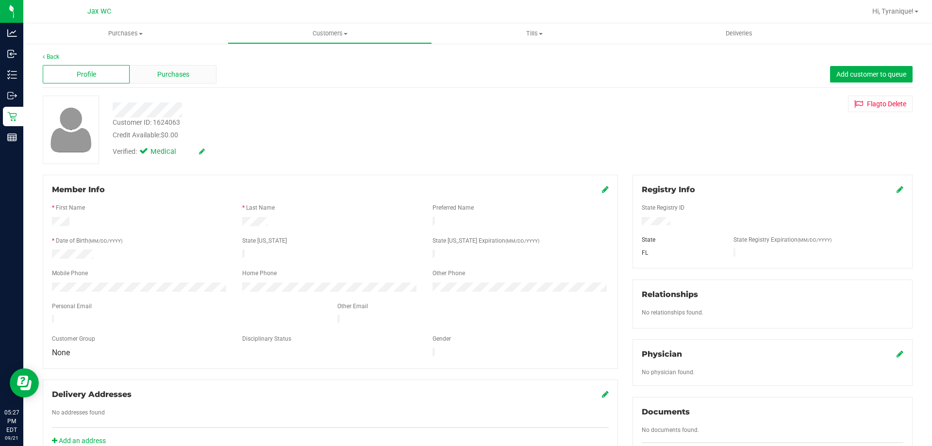
click at [177, 73] on span "Purchases" at bounding box center [173, 74] width 32 height 10
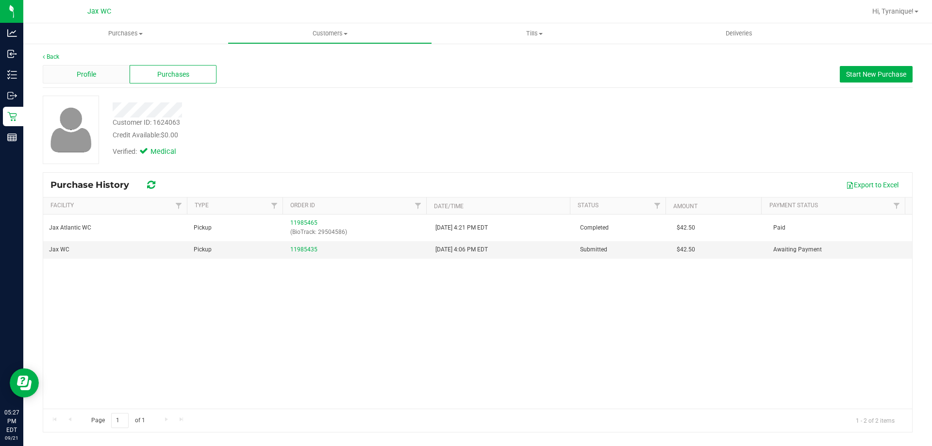
click at [111, 81] on div "Profile" at bounding box center [86, 74] width 87 height 18
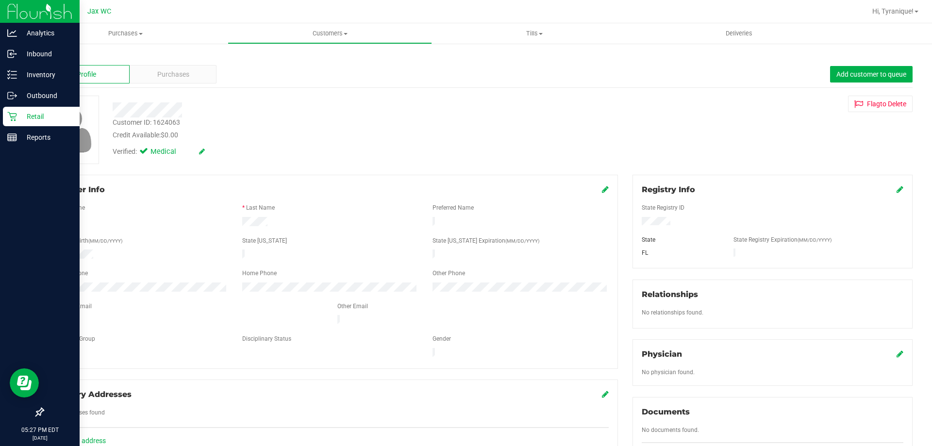
click at [4, 116] on div "Retail" at bounding box center [41, 116] width 77 height 19
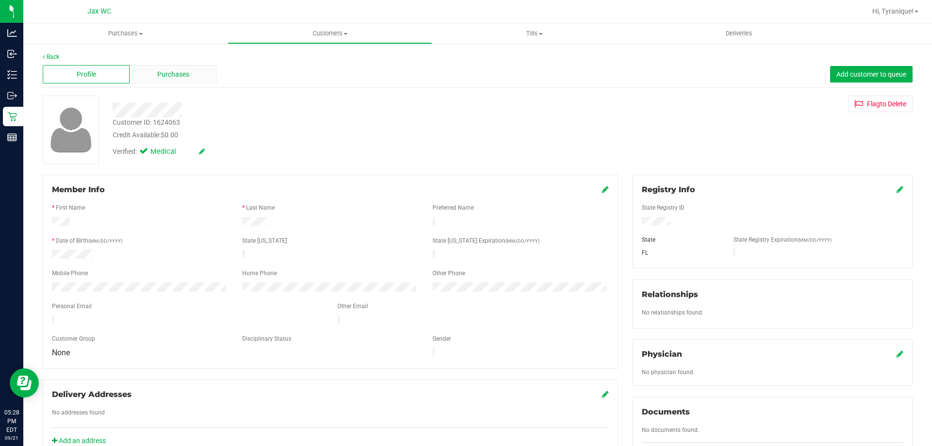
click at [184, 75] on span "Purchases" at bounding box center [173, 74] width 32 height 10
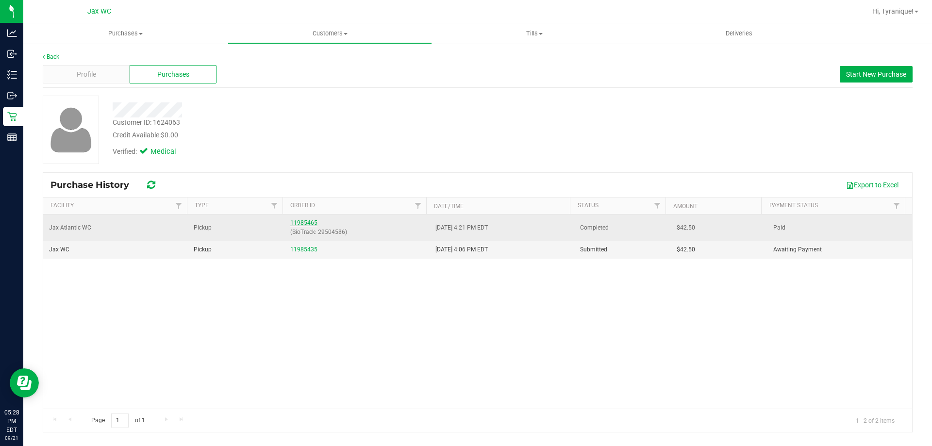
click at [298, 221] on link "11985465" at bounding box center [303, 222] width 27 height 7
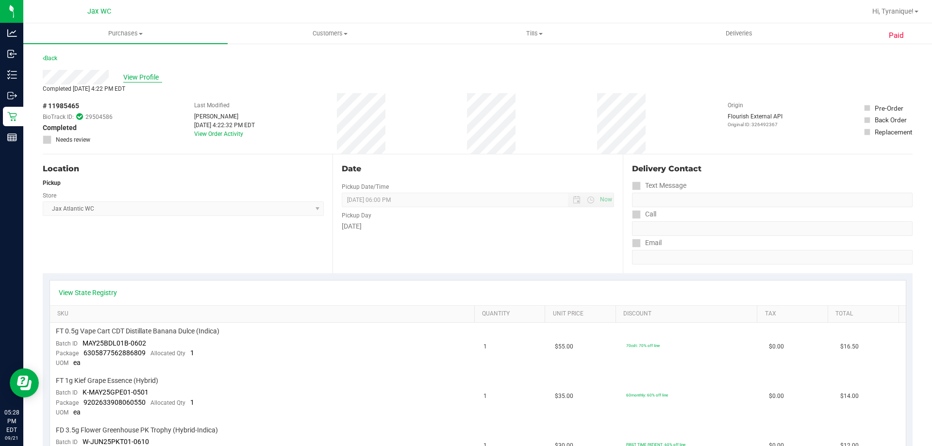
click at [135, 79] on span "View Profile" at bounding box center [142, 77] width 39 height 10
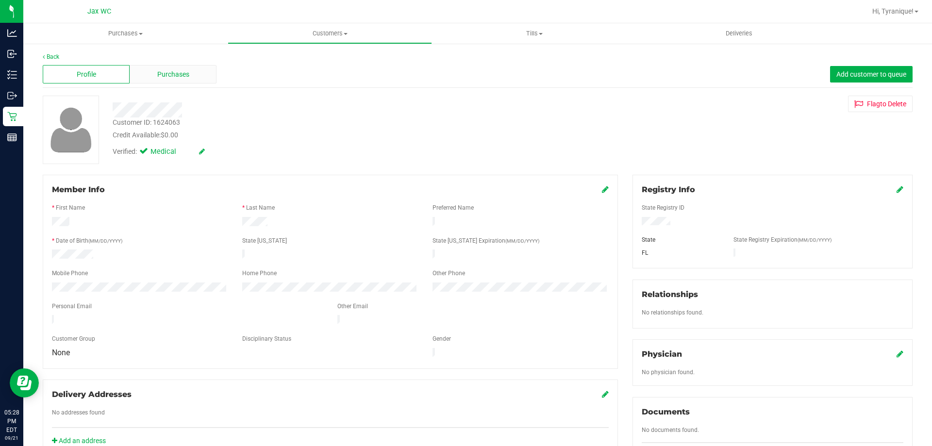
click at [172, 70] on span "Purchases" at bounding box center [173, 74] width 32 height 10
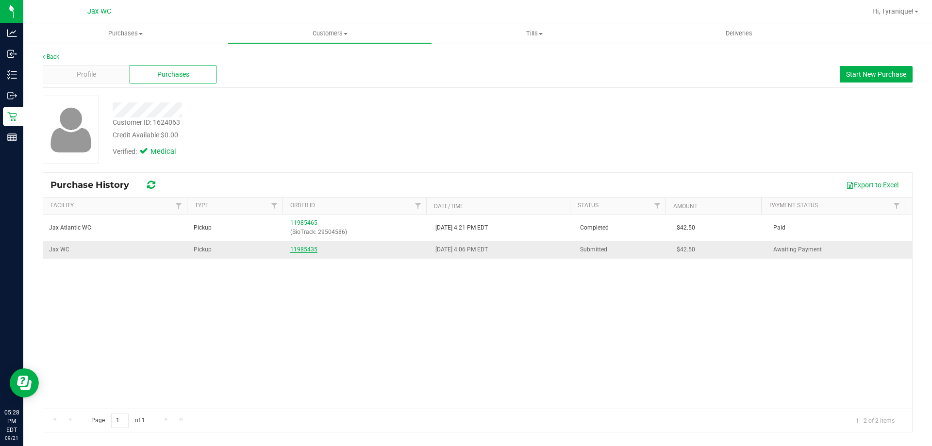
click at [296, 252] on link "11985435" at bounding box center [303, 249] width 27 height 7
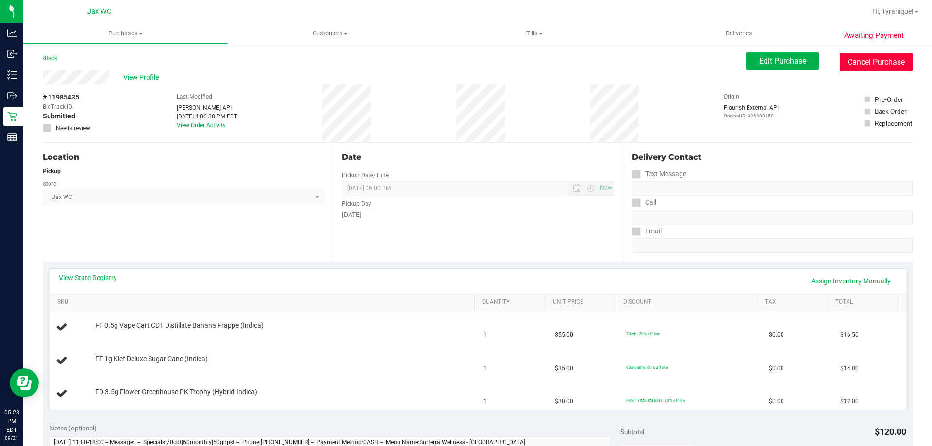
click at [861, 68] on button "Cancel Purchase" at bounding box center [876, 62] width 73 height 18
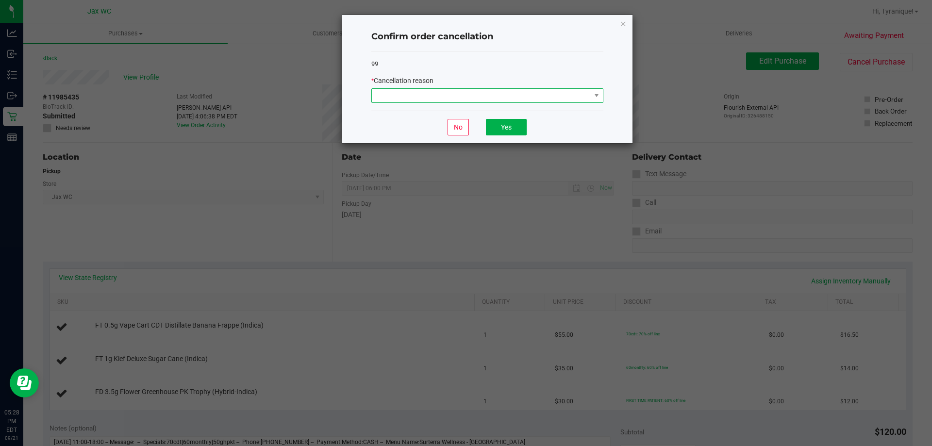
click at [580, 96] on span at bounding box center [481, 96] width 219 height 14
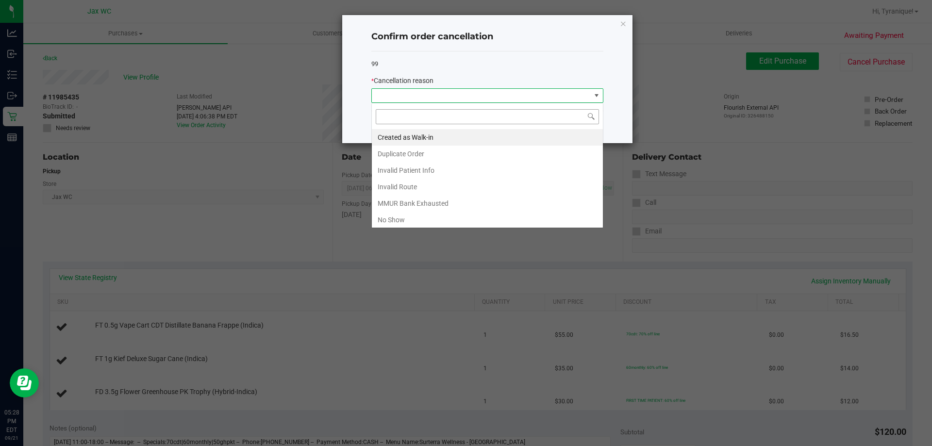
scroll to position [15, 232]
click at [440, 157] on li "Duplicate Order" at bounding box center [487, 154] width 231 height 17
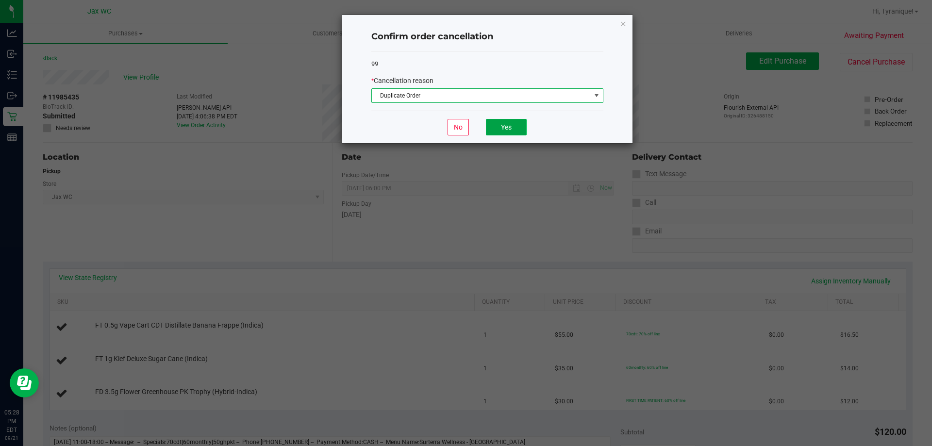
click at [511, 131] on button "Yes" at bounding box center [506, 127] width 41 height 17
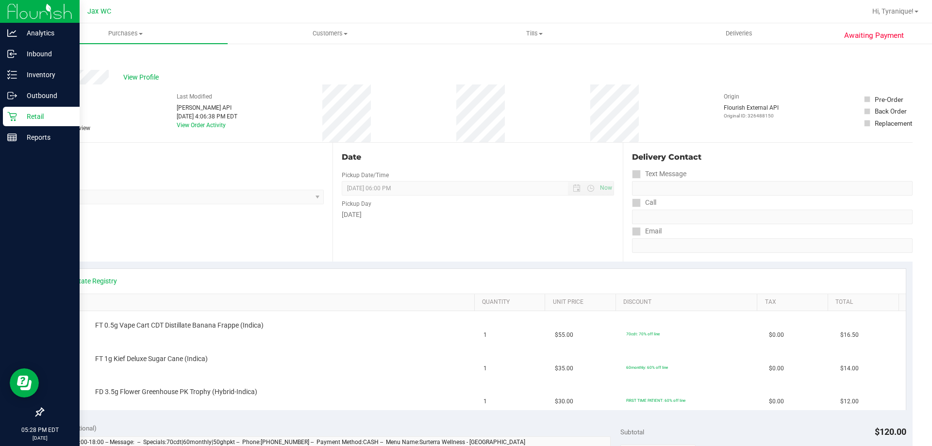
click at [17, 118] on p "Retail" at bounding box center [46, 117] width 58 height 12
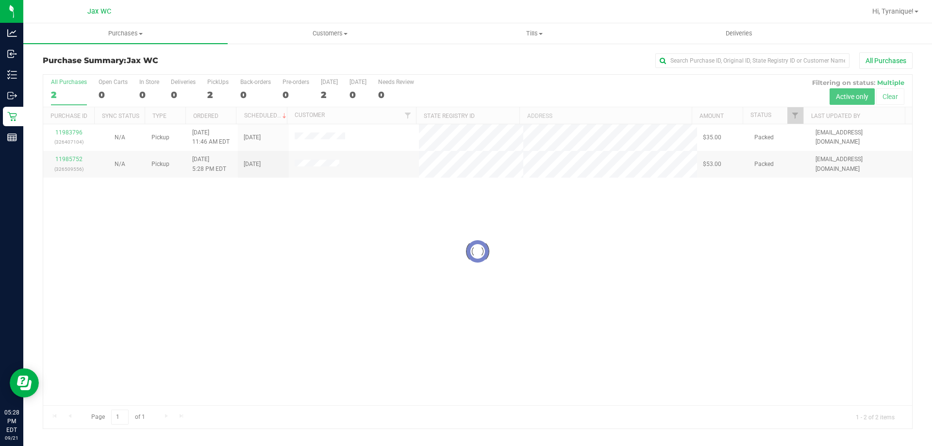
click at [459, 242] on div at bounding box center [477, 252] width 869 height 354
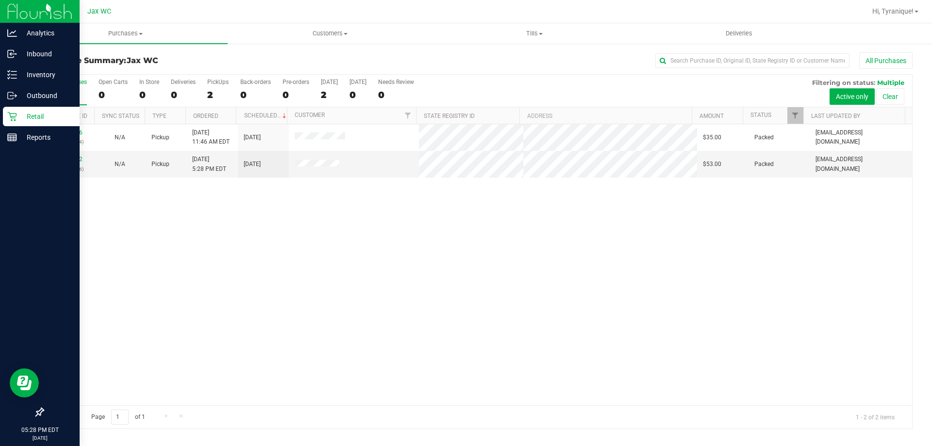
click at [36, 117] on p "Retail" at bounding box center [46, 117] width 58 height 12
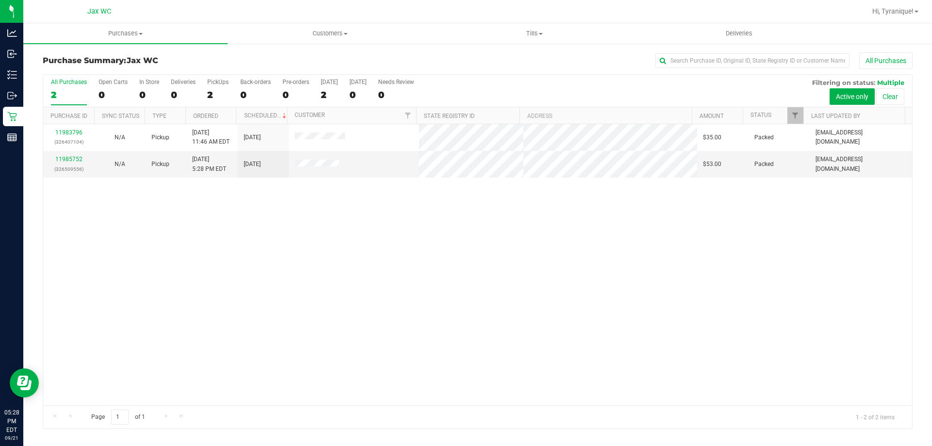
click at [185, 250] on div "11983796 (326407104) N/A Pickup [DATE] 11:46 AM EDT 9/21/2025 $35.00 Packed [EM…" at bounding box center [477, 264] width 869 height 281
click at [605, 65] on div "All Purchases" at bounding box center [622, 60] width 580 height 17
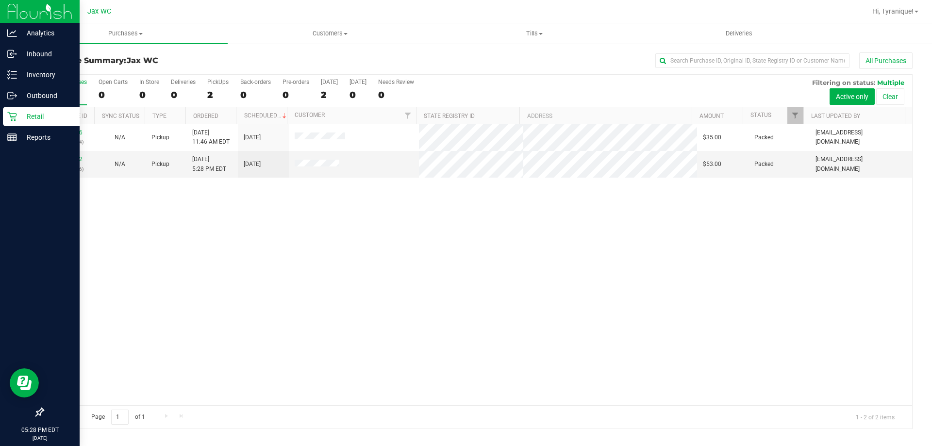
click at [28, 116] on p "Retail" at bounding box center [46, 117] width 58 height 12
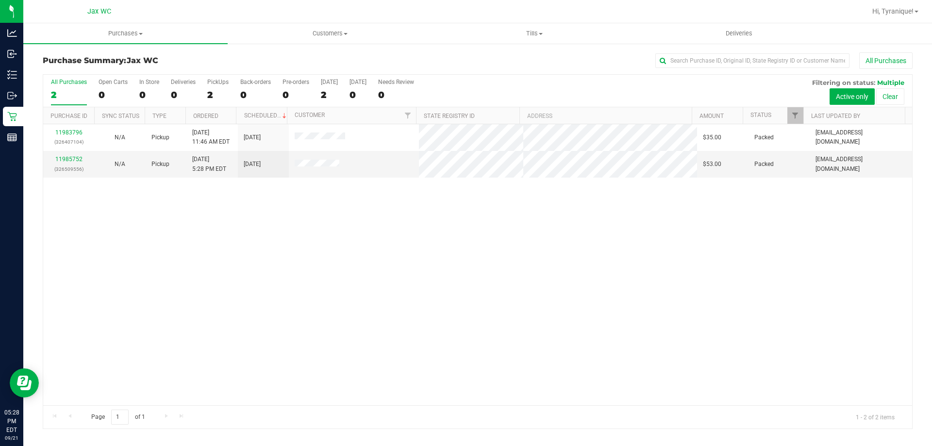
click at [246, 240] on div "11983796 (326407104) N/A Pickup [DATE] 11:46 AM EDT 9/21/2025 $35.00 Packed [EM…" at bounding box center [477, 264] width 869 height 281
click at [261, 306] on div "11983796 (326407104) N/A Pickup [DATE] 11:46 AM EDT 9/21/2025 $35.00 Packed [EM…" at bounding box center [477, 264] width 869 height 281
click at [435, 59] on div "All Purchases" at bounding box center [622, 60] width 580 height 17
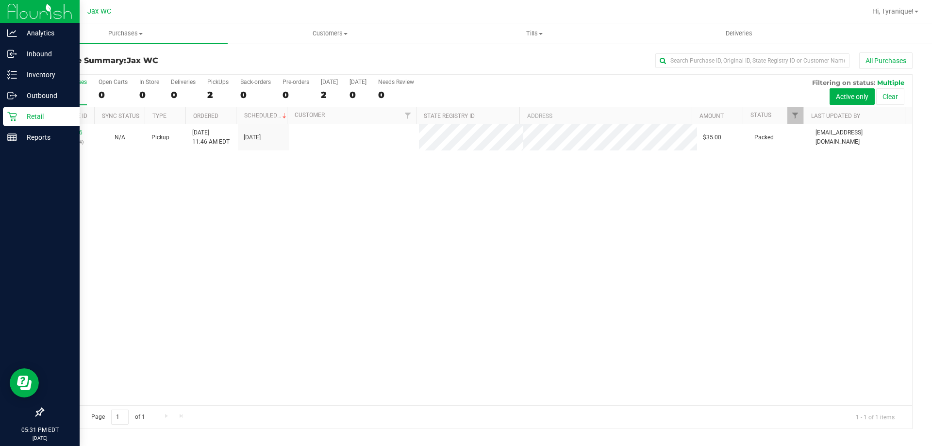
click at [13, 120] on icon at bounding box center [12, 117] width 10 height 10
click at [16, 18] on img at bounding box center [39, 11] width 65 height 23
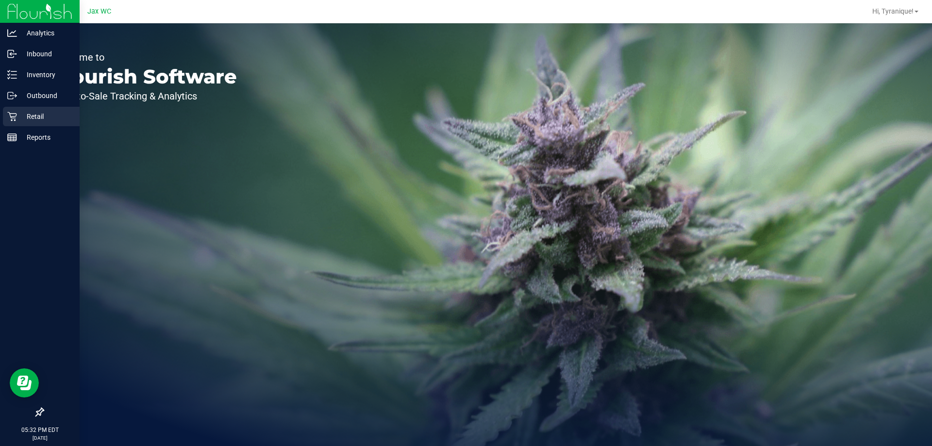
click at [17, 119] on icon at bounding box center [12, 117] width 10 height 10
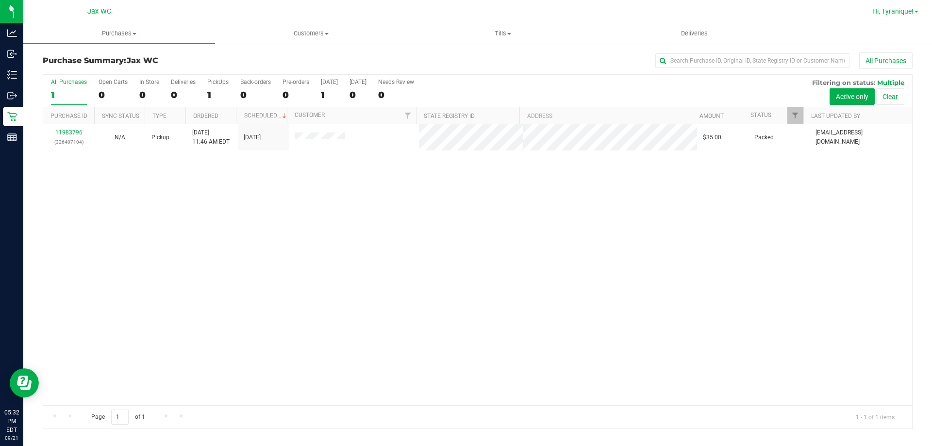
click at [879, 9] on span "Hi, Tyranique!" at bounding box center [892, 11] width 41 height 8
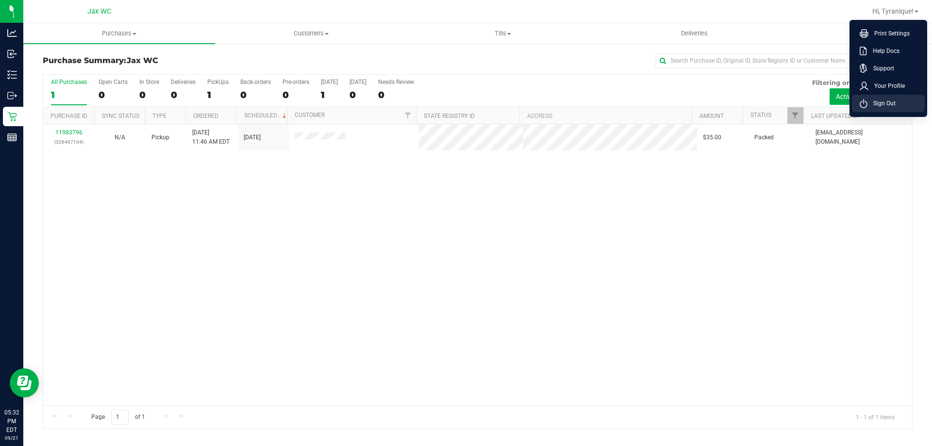
click at [872, 107] on span "Sign Out" at bounding box center [881, 104] width 28 height 10
